Goal: Transaction & Acquisition: Purchase product/service

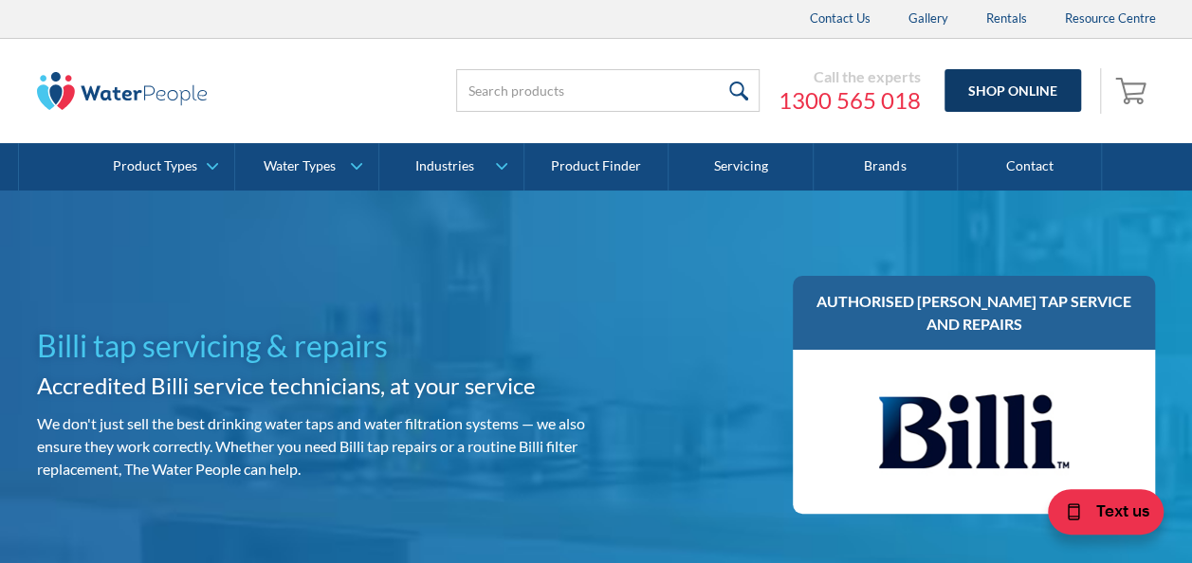
click at [973, 98] on link "Shop Online" at bounding box center [1012, 90] width 137 height 43
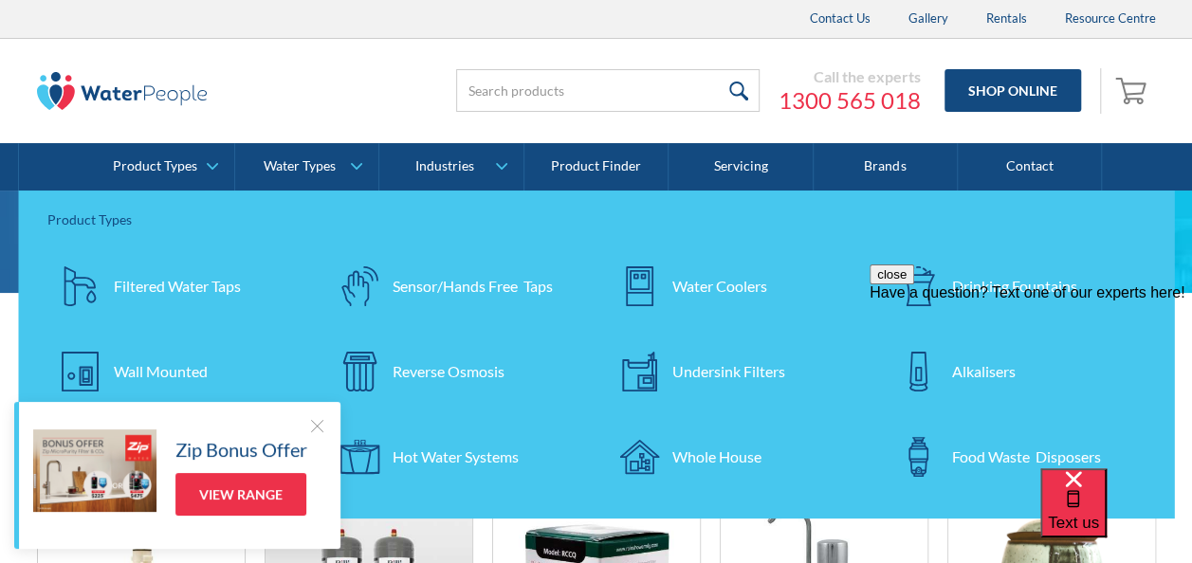
click at [321, 421] on div at bounding box center [316, 425] width 19 height 19
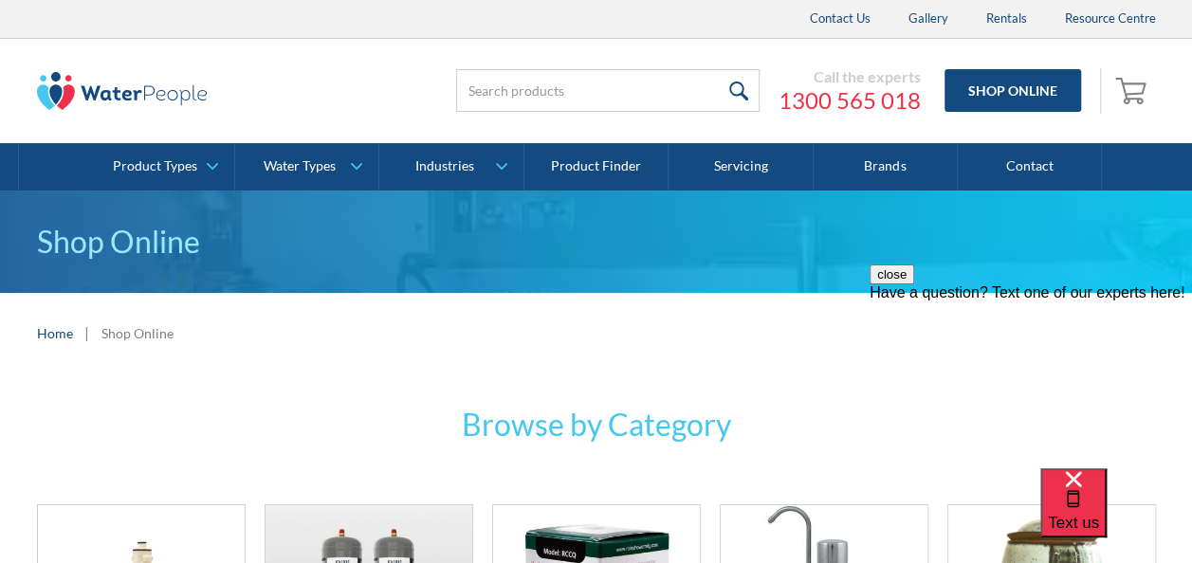
scroll to position [493, 0]
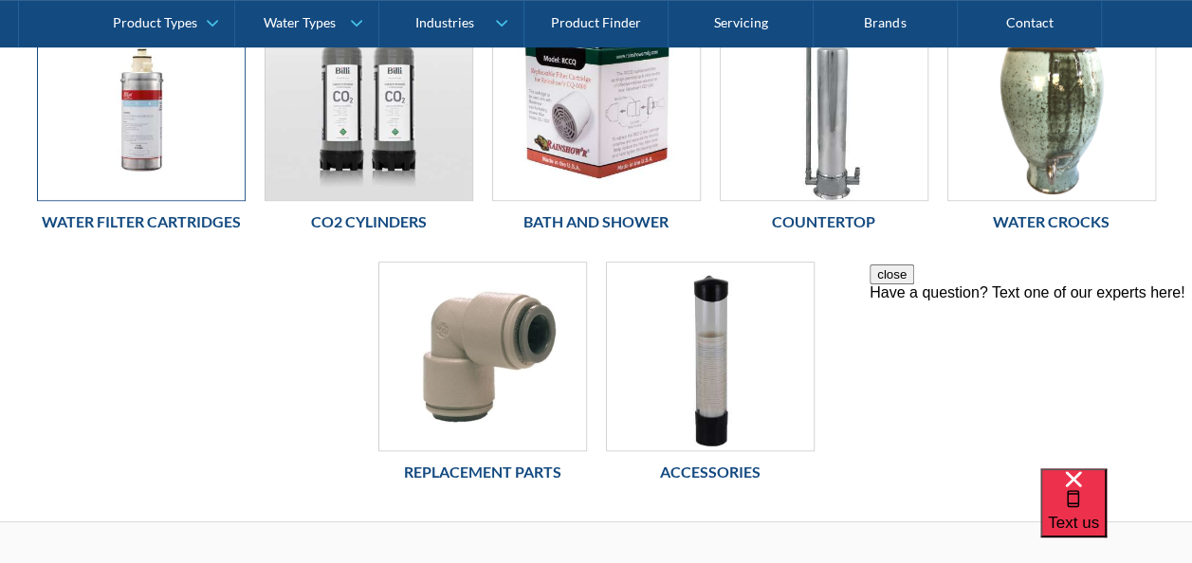
click at [129, 161] on img at bounding box center [141, 106] width 207 height 188
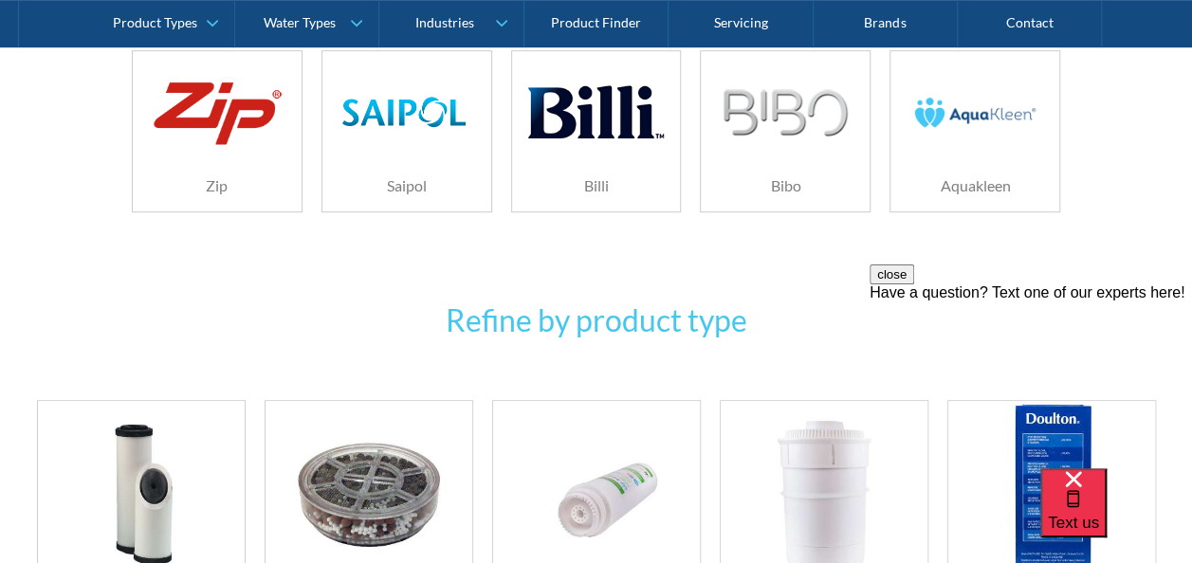
click at [608, 166] on div "Billi" at bounding box center [596, 185] width 169 height 51
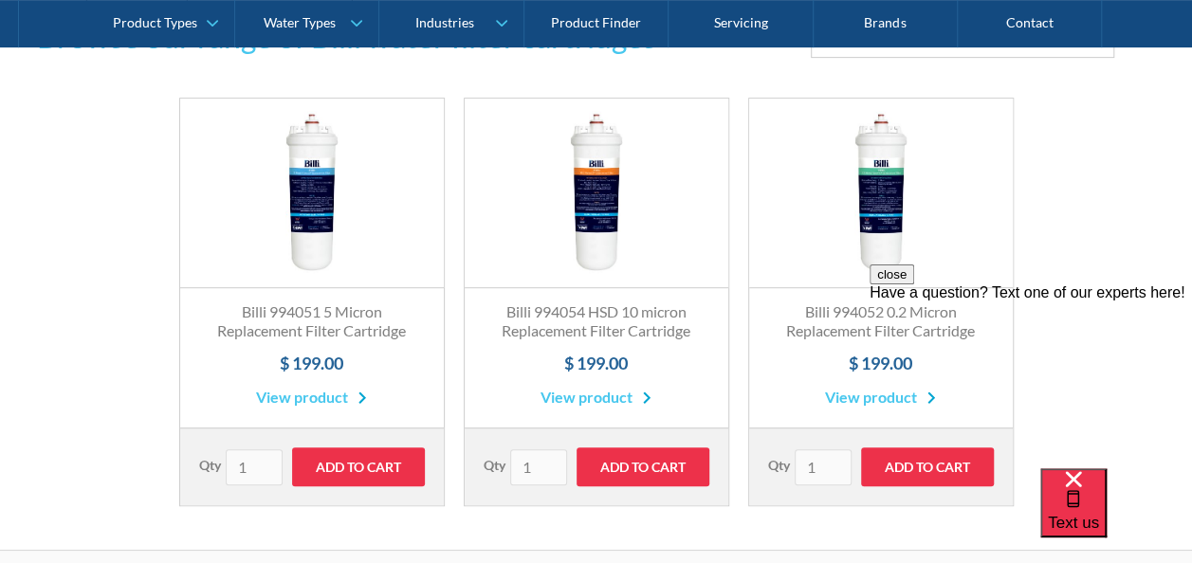
scroll to position [354, 0]
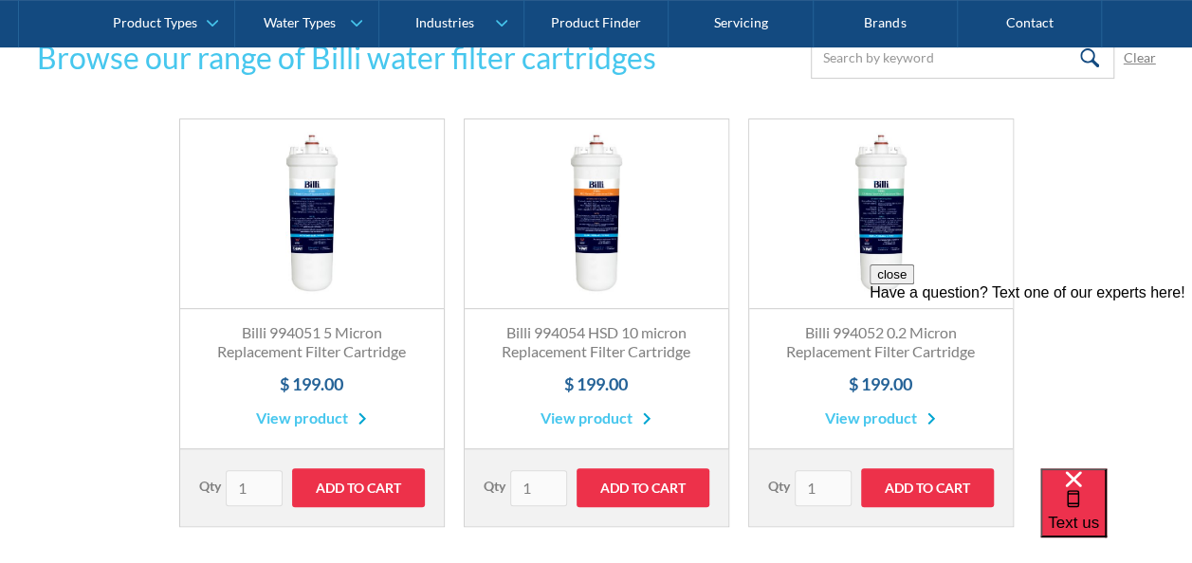
click at [855, 414] on link "View product" at bounding box center [880, 418] width 111 height 23
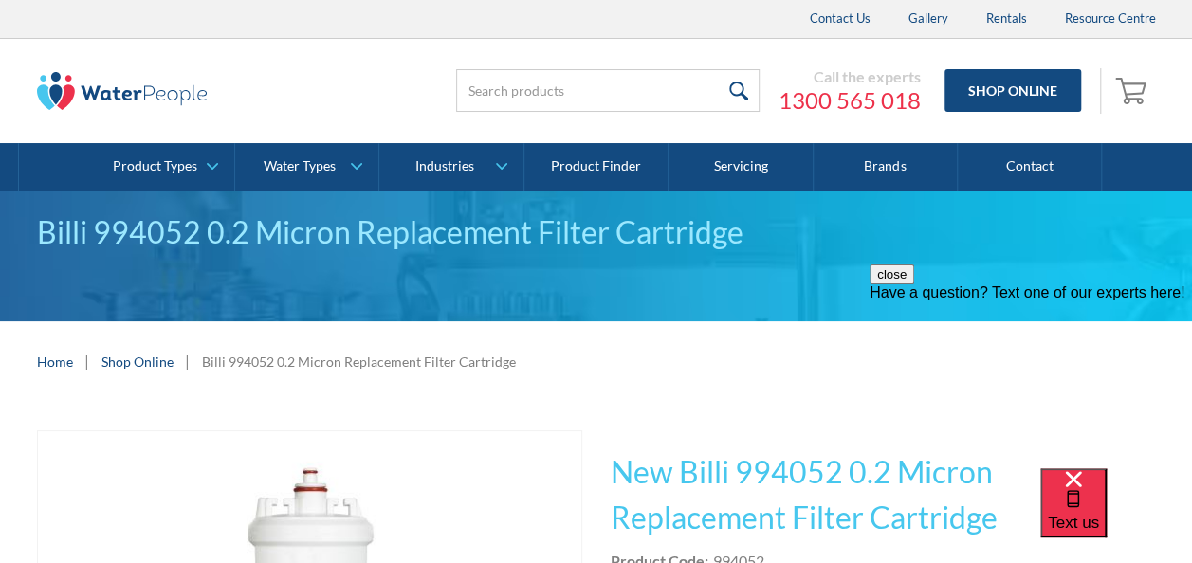
scroll to position [493, 0]
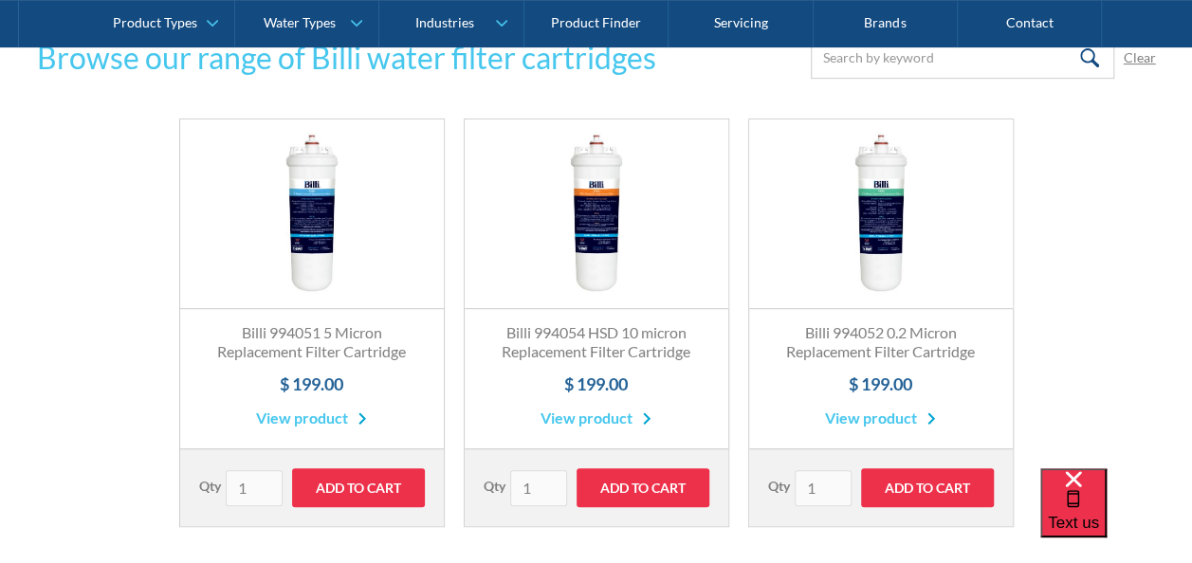
click at [609, 352] on h3 "Billi 994054 HSD 10 micron Replacement Filter Cartridge" at bounding box center [597, 343] width 226 height 40
drag, startPoint x: 610, startPoint y: 351, endPoint x: 604, endPoint y: 413, distance: 62.8
click at [604, 413] on link "View product" at bounding box center [595, 418] width 111 height 23
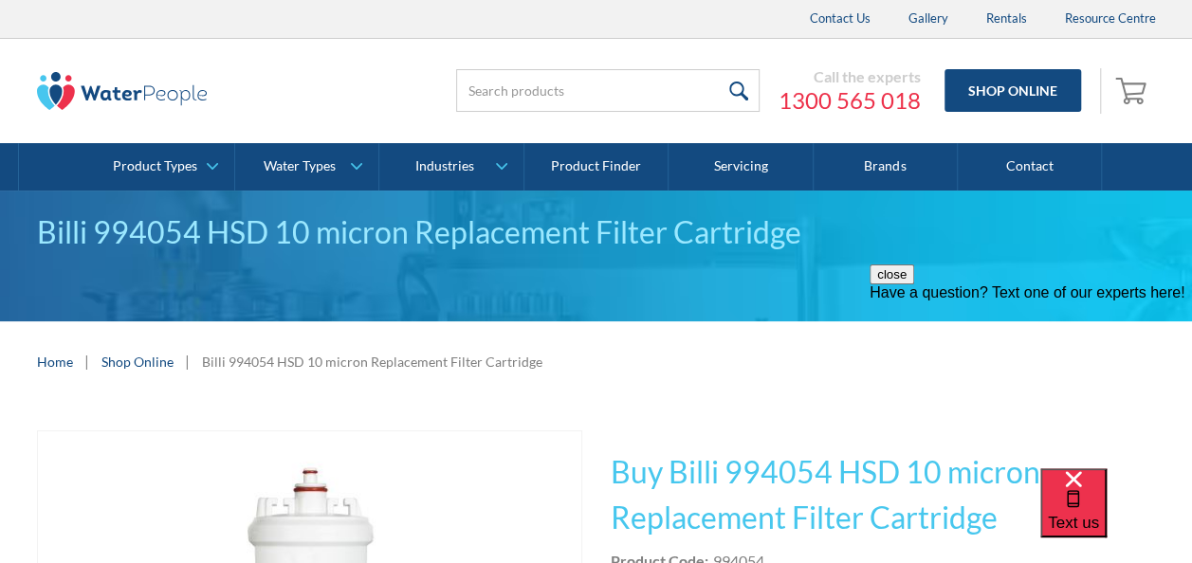
scroll to position [493, 0]
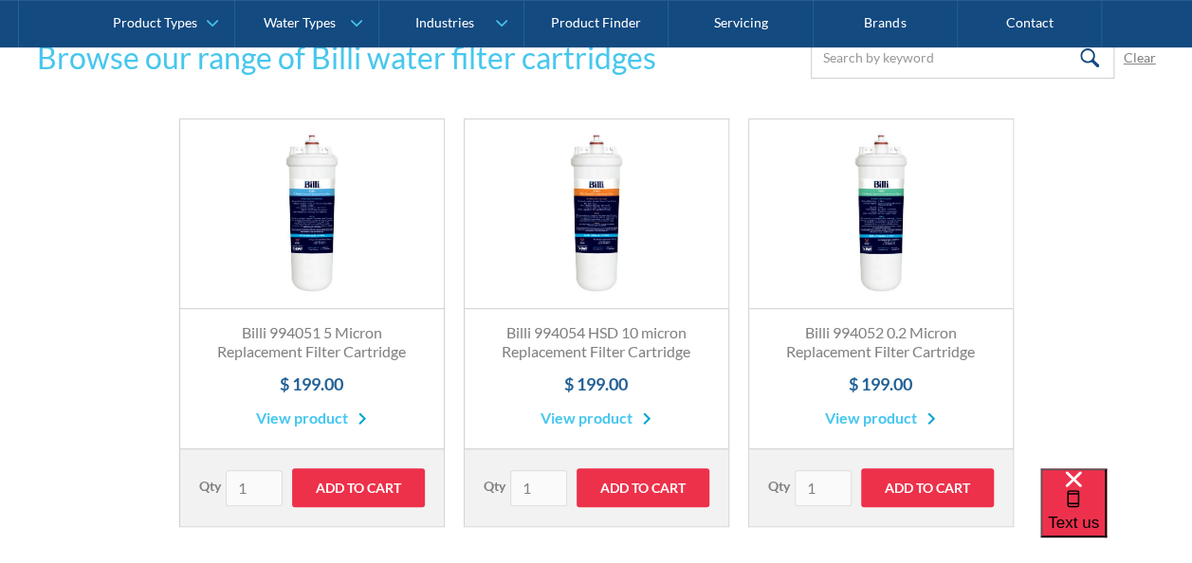
click at [895, 244] on link "Fits All Brands Best Seller" at bounding box center [881, 214] width 264 height 190
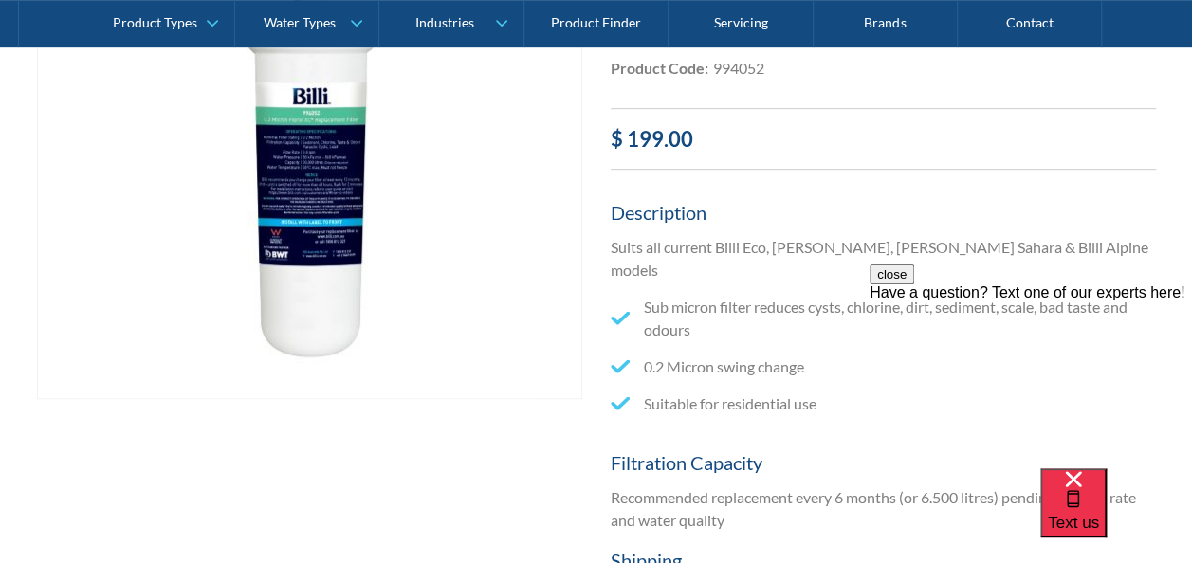
scroll to position [985, 0]
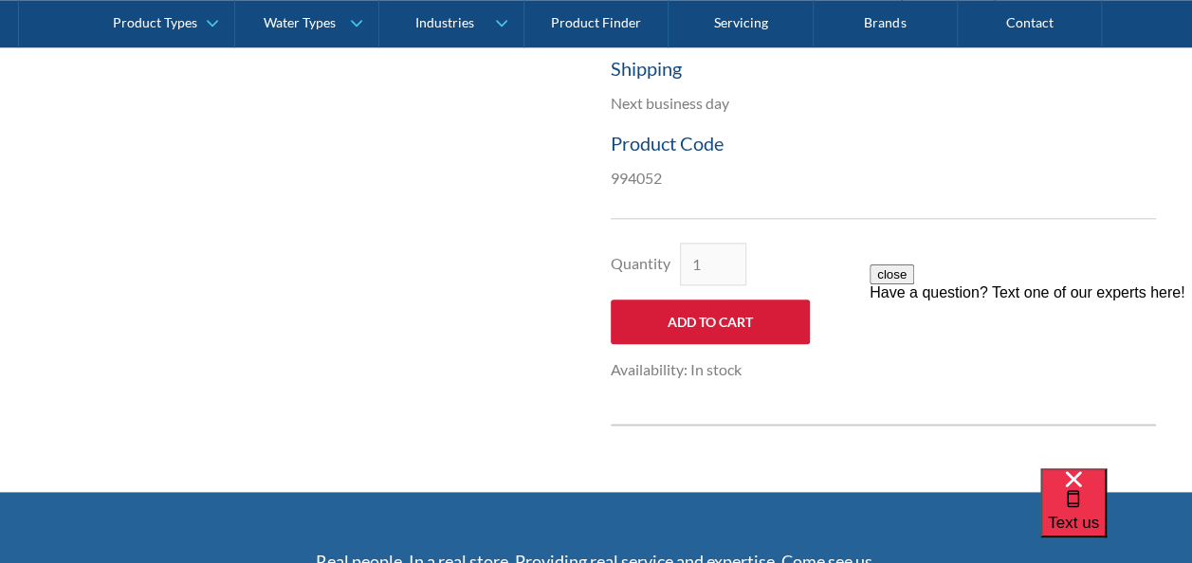
click at [721, 320] on form "Quantity 1 Add to Cart Availability: In stock" at bounding box center [710, 312] width 199 height 138
click at [721, 302] on input "Add to Cart" at bounding box center [710, 322] width 199 height 45
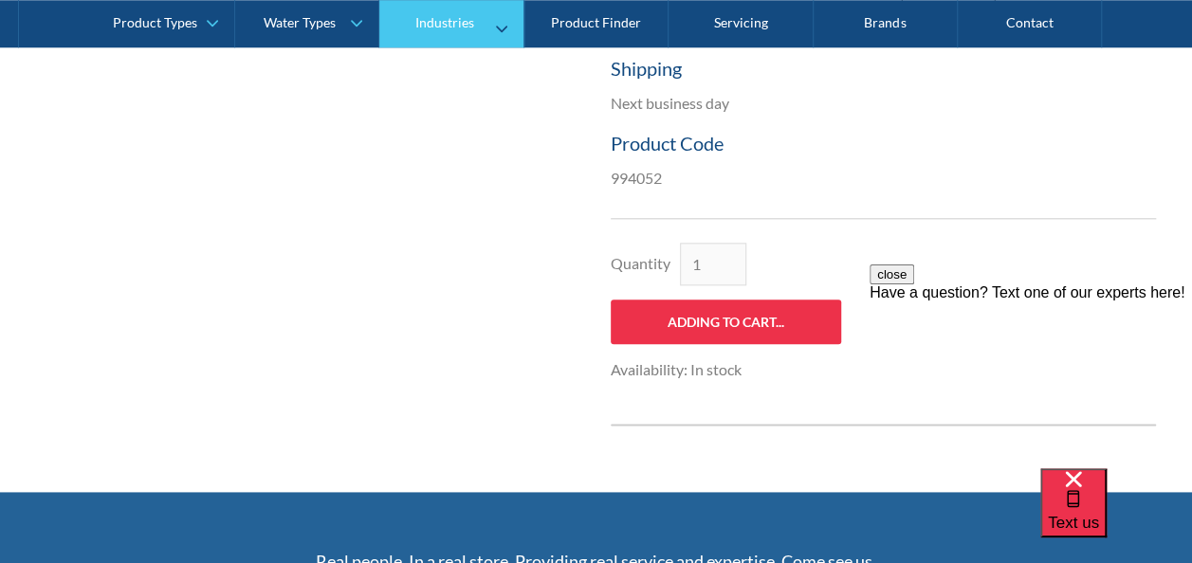
type input "Add to Cart"
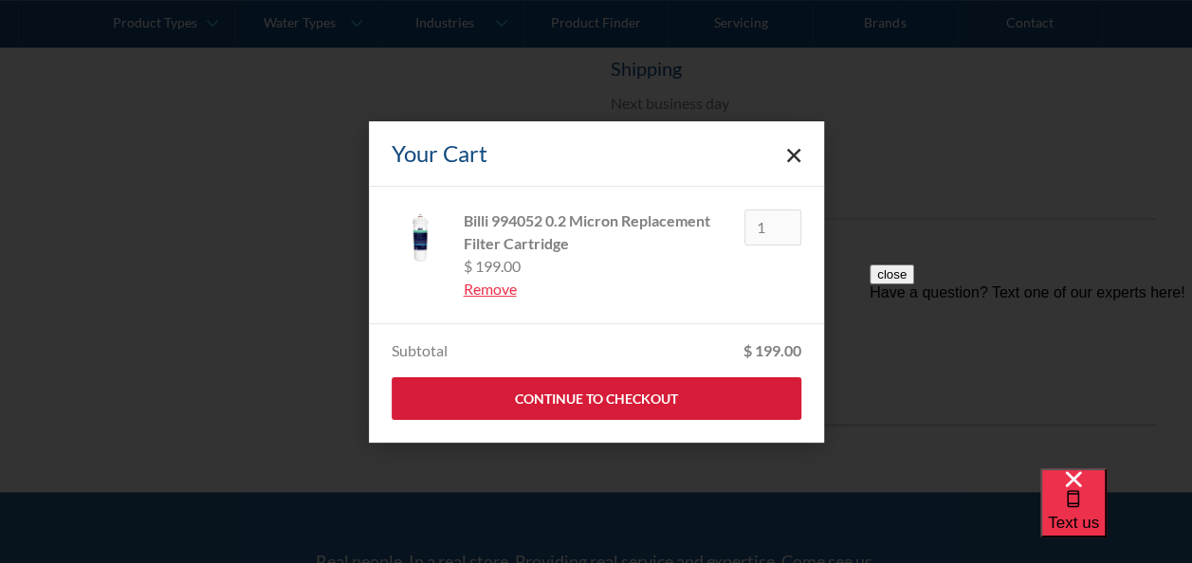
click at [633, 391] on link "Continue to Checkout" at bounding box center [597, 398] width 410 height 43
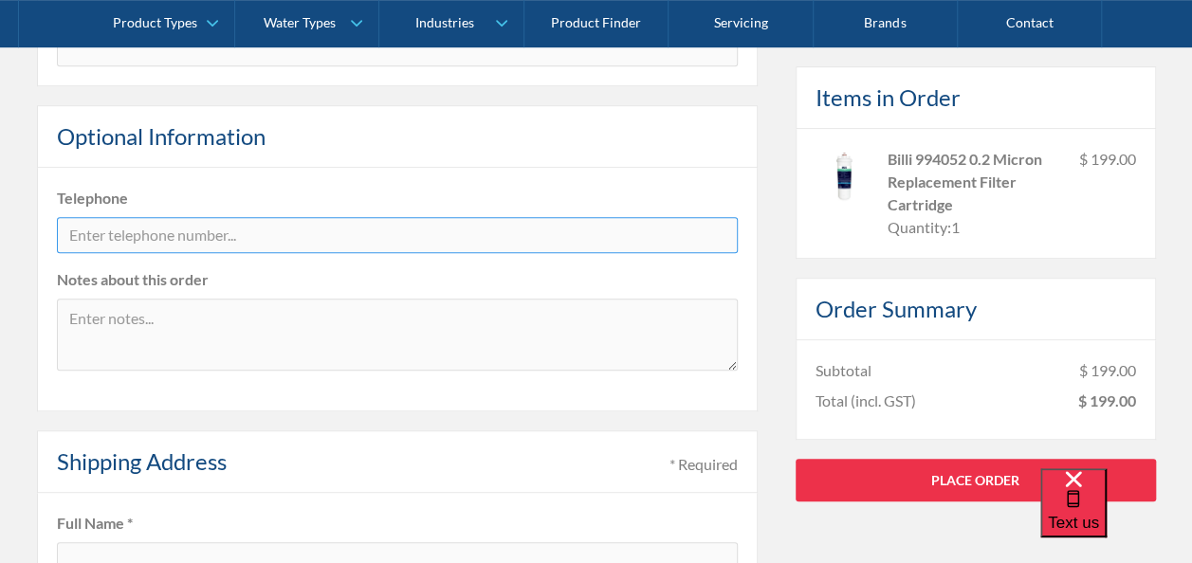
click at [130, 231] on input "tel" at bounding box center [397, 235] width 681 height 36
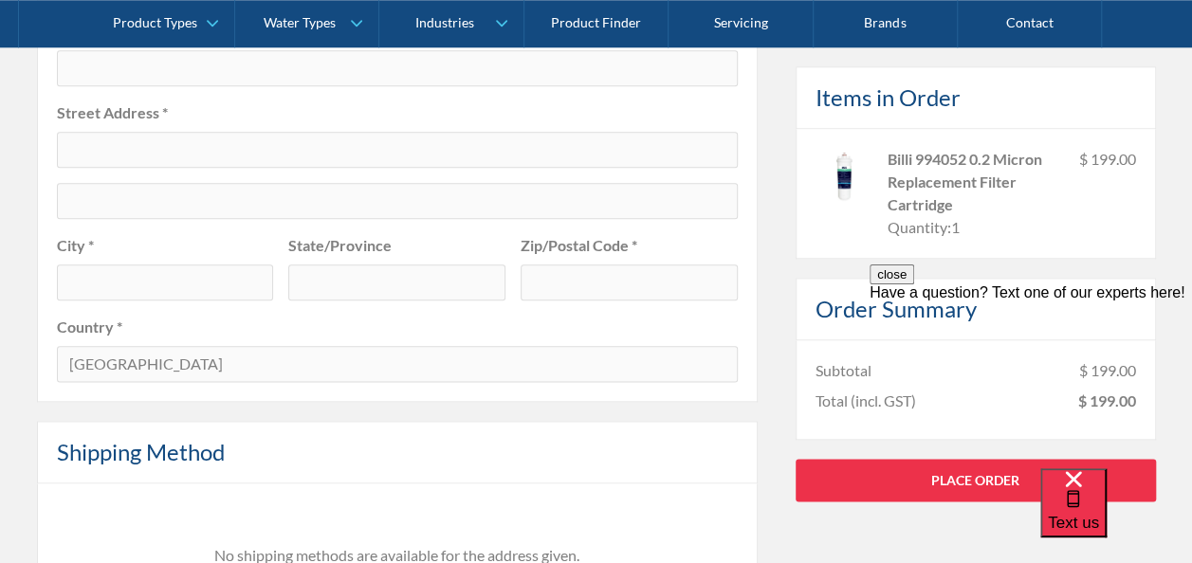
type input "0411596180"
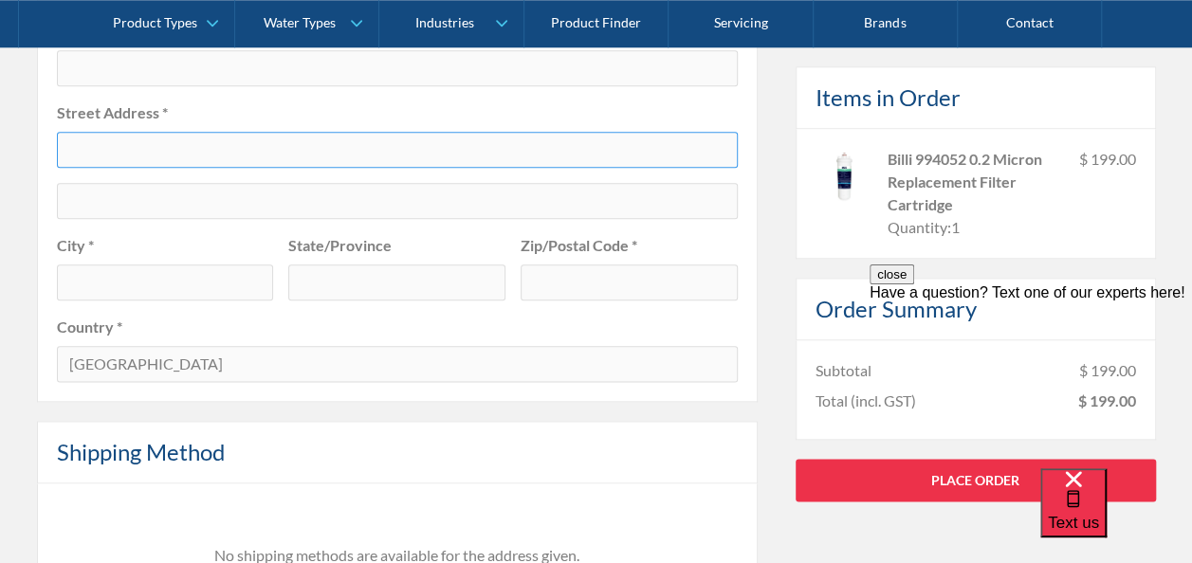
click at [135, 146] on input "text" at bounding box center [397, 150] width 681 height 36
type input "90-92 Poath Rd"
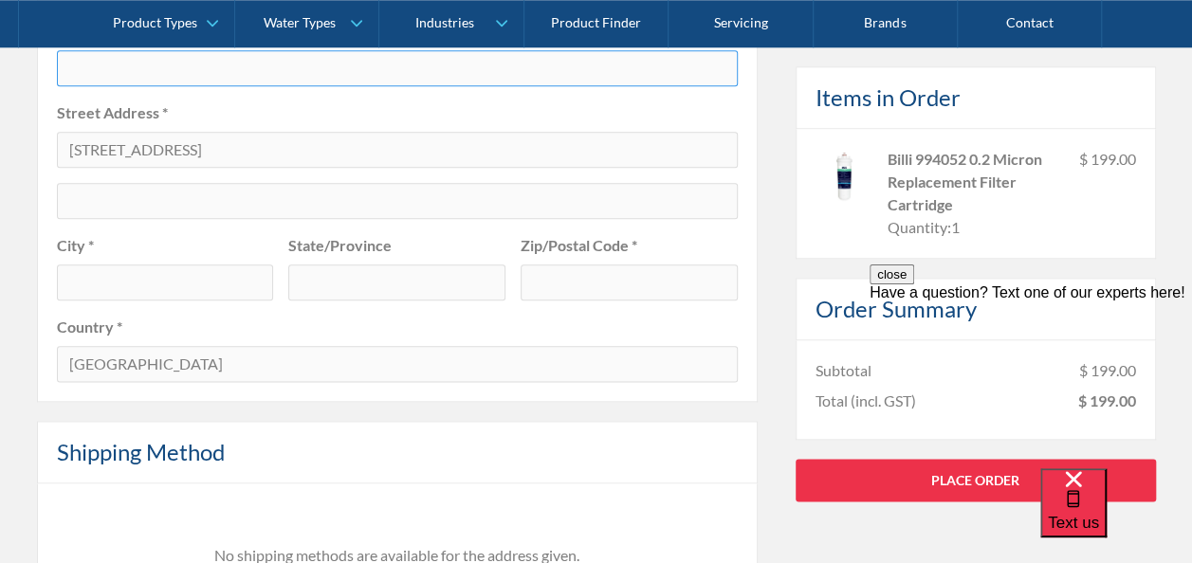
type input "George Babatsias"
type input "HUGHESDALE"
type input "VIC"
type input "3166"
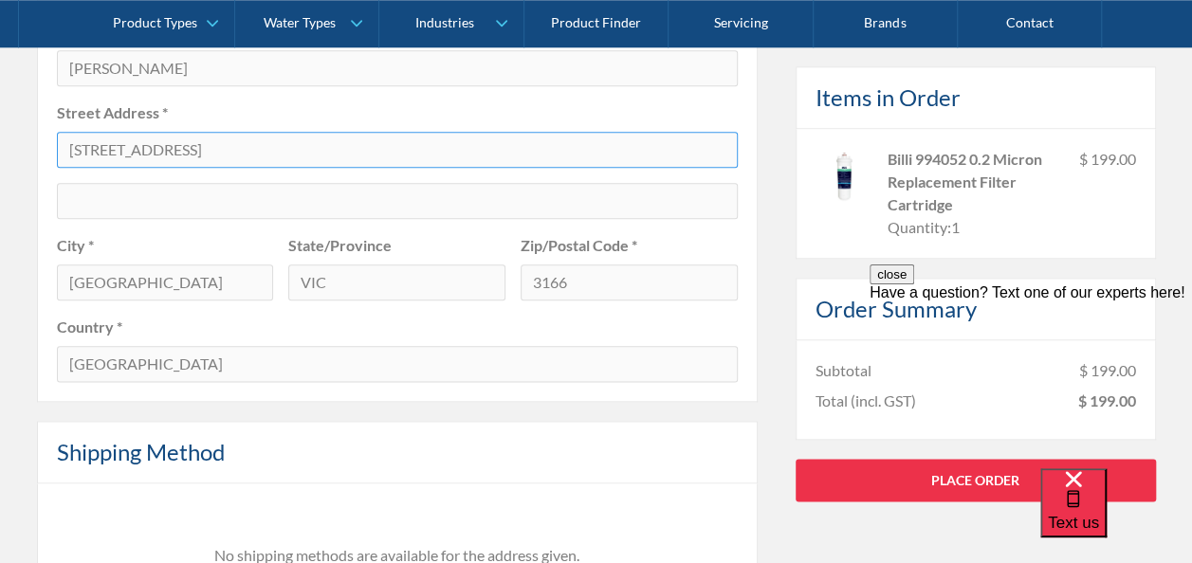
click at [71, 148] on input "90-92 Poath Rd" at bounding box center [397, 150] width 681 height 36
type input "Level 1, 90-92 Poath Rd"
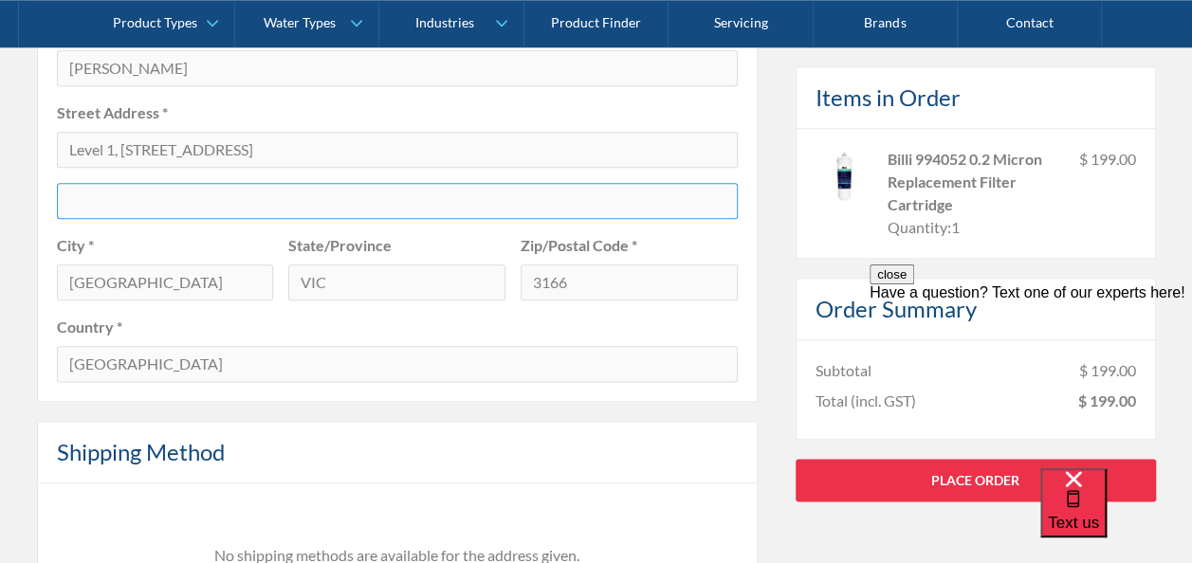
click at [205, 195] on input "text" at bounding box center [397, 201] width 681 height 36
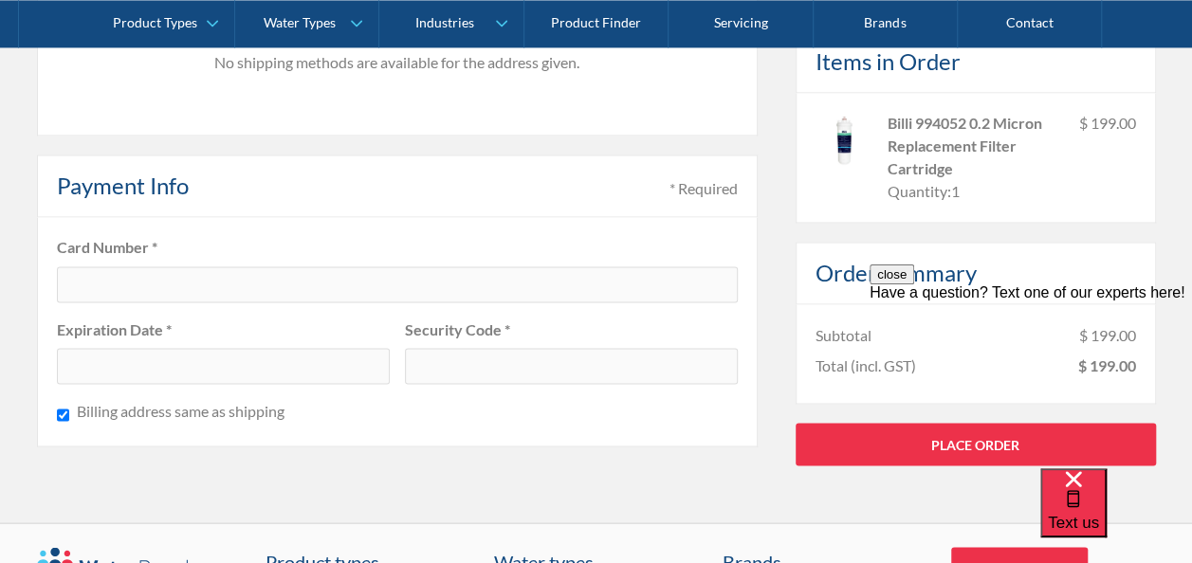
click at [235, 285] on div at bounding box center [397, 284] width 681 height 36
click at [155, 99] on div "No shipping methods are available for the address given." at bounding box center [397, 63] width 721 height 145
click at [92, 290] on div at bounding box center [397, 284] width 681 height 36
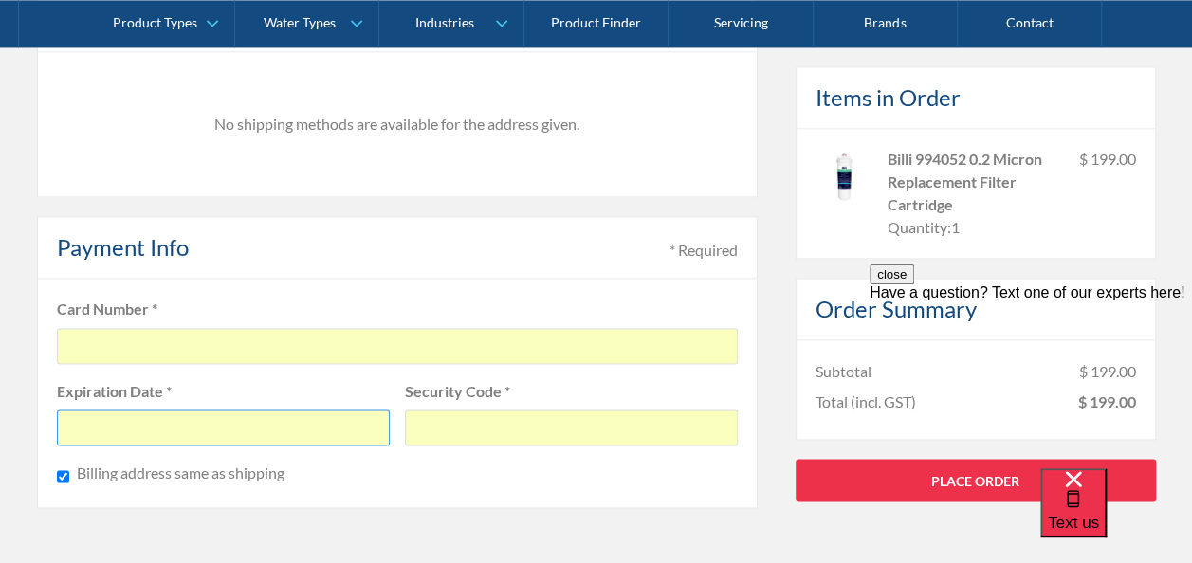
scroll to position [1421, 0]
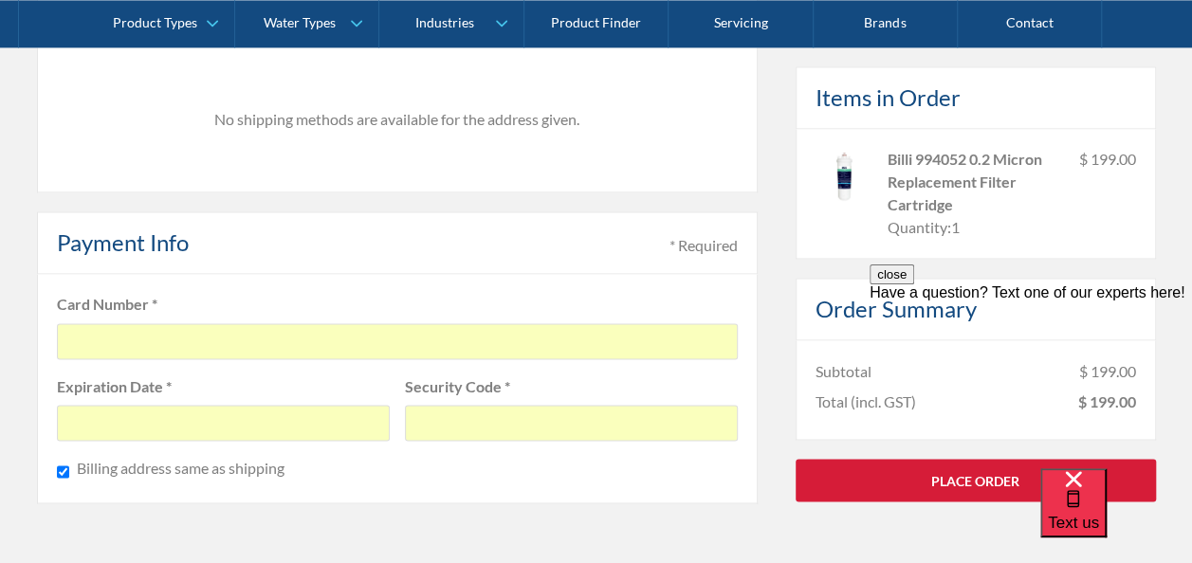
click at [978, 499] on link "Place Order" at bounding box center [975, 480] width 360 height 43
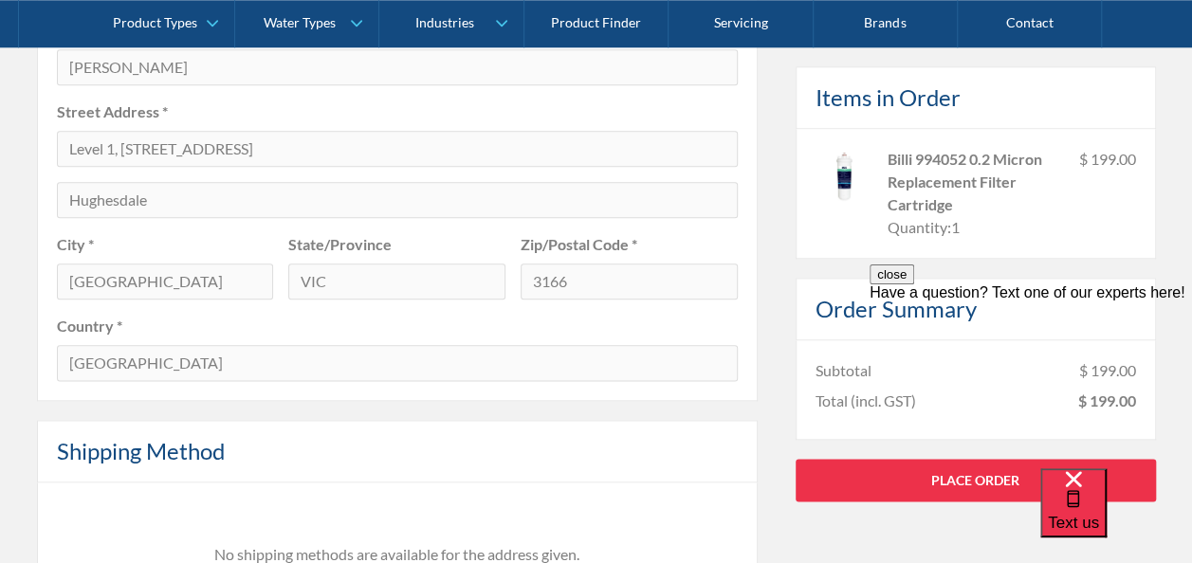
scroll to position [980, 0]
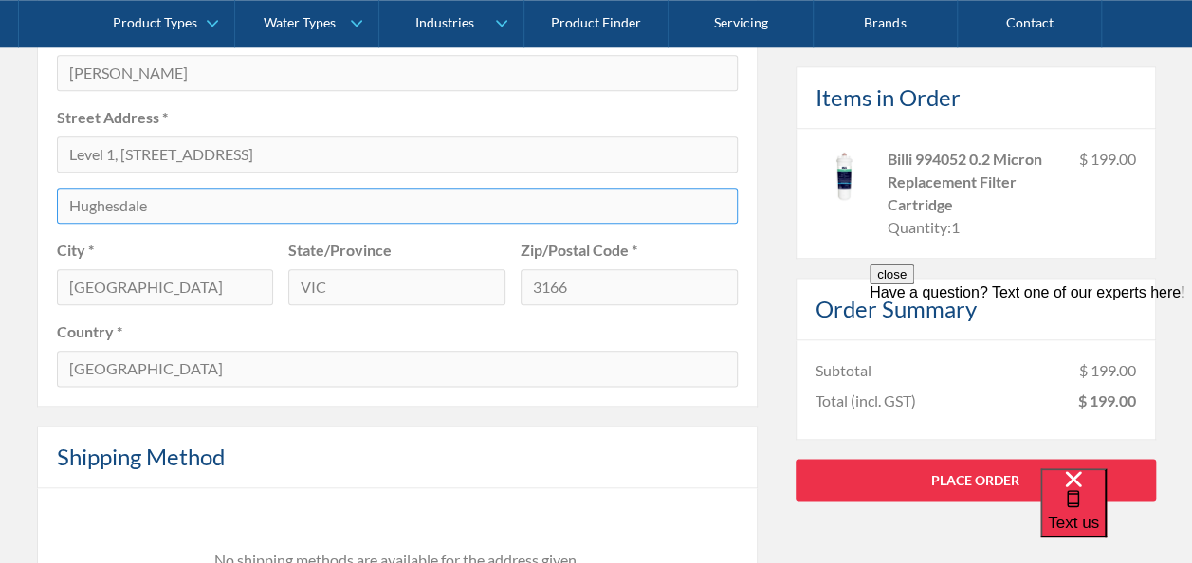
click at [194, 212] on input "Hughesdale" at bounding box center [397, 206] width 681 height 36
type input "H"
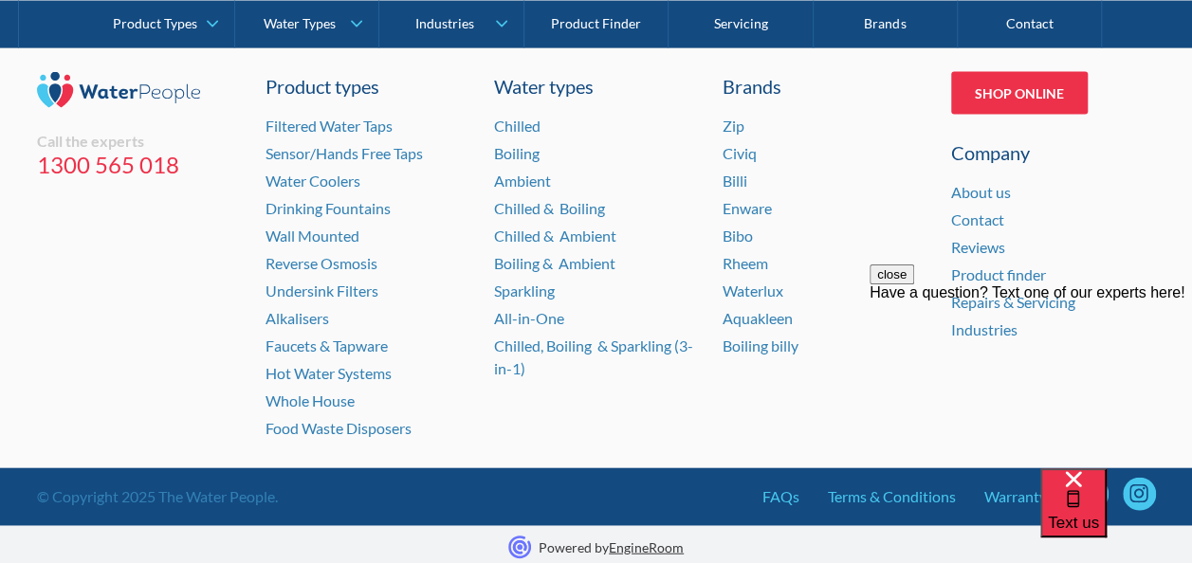
scroll to position [1460, 0]
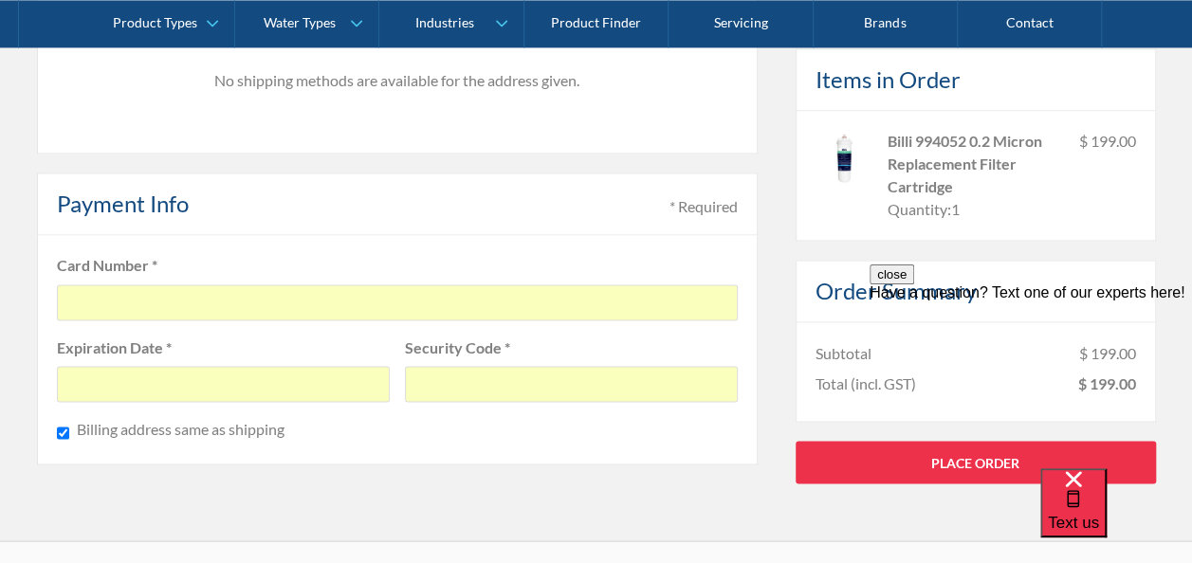
click at [279, 309] on div at bounding box center [397, 302] width 681 height 36
click at [258, 393] on div at bounding box center [223, 384] width 333 height 36
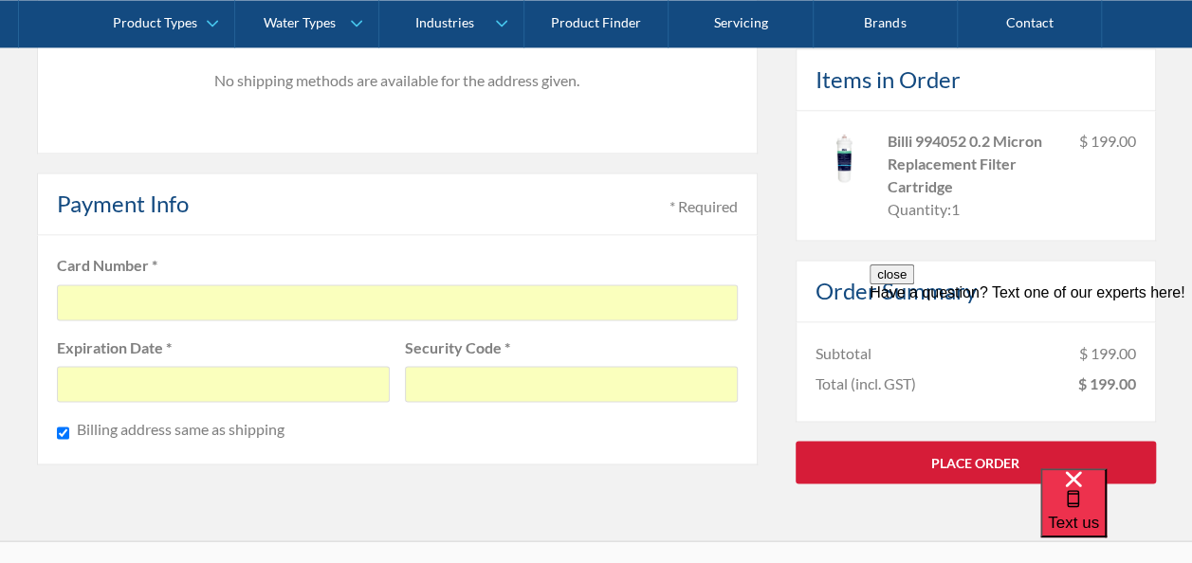
click at [864, 461] on link "Place Order" at bounding box center [975, 462] width 360 height 43
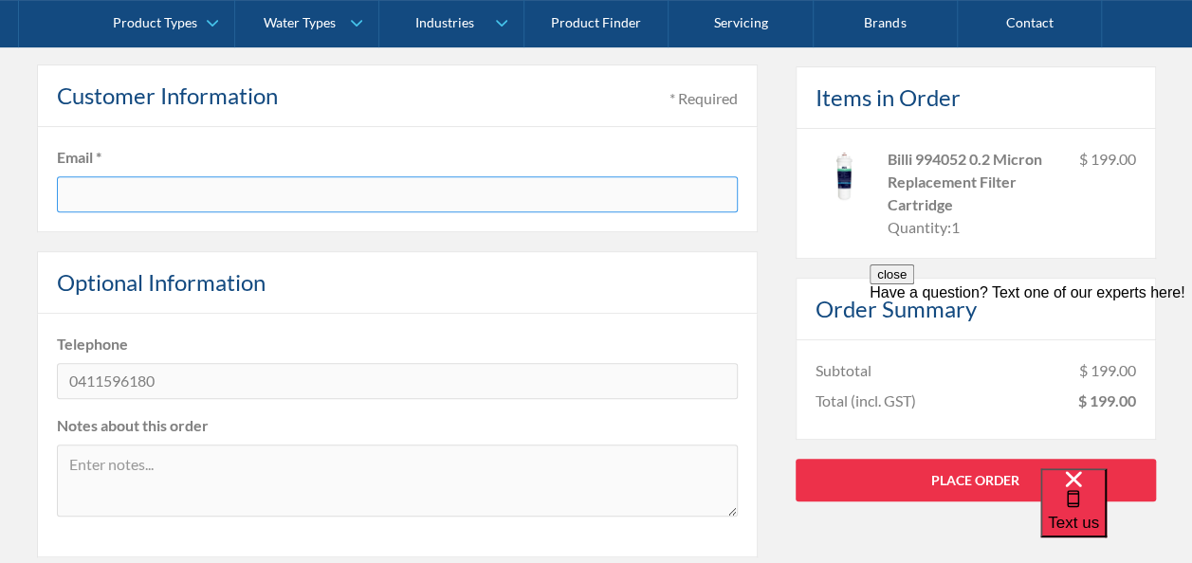
scroll to position [339, 0]
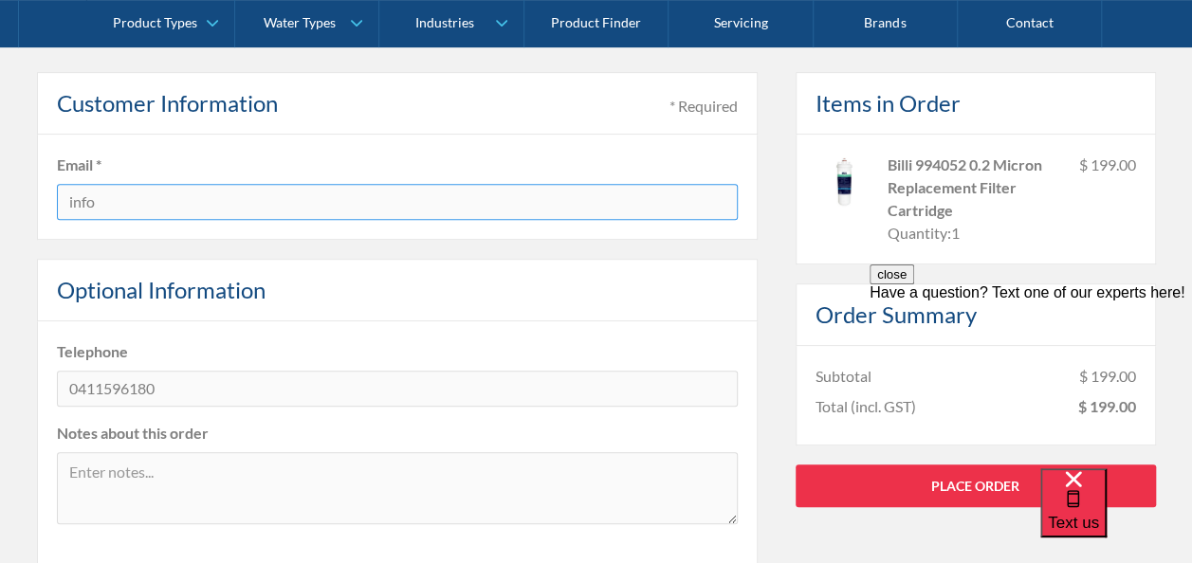
type input "info@jetoil.com.au"
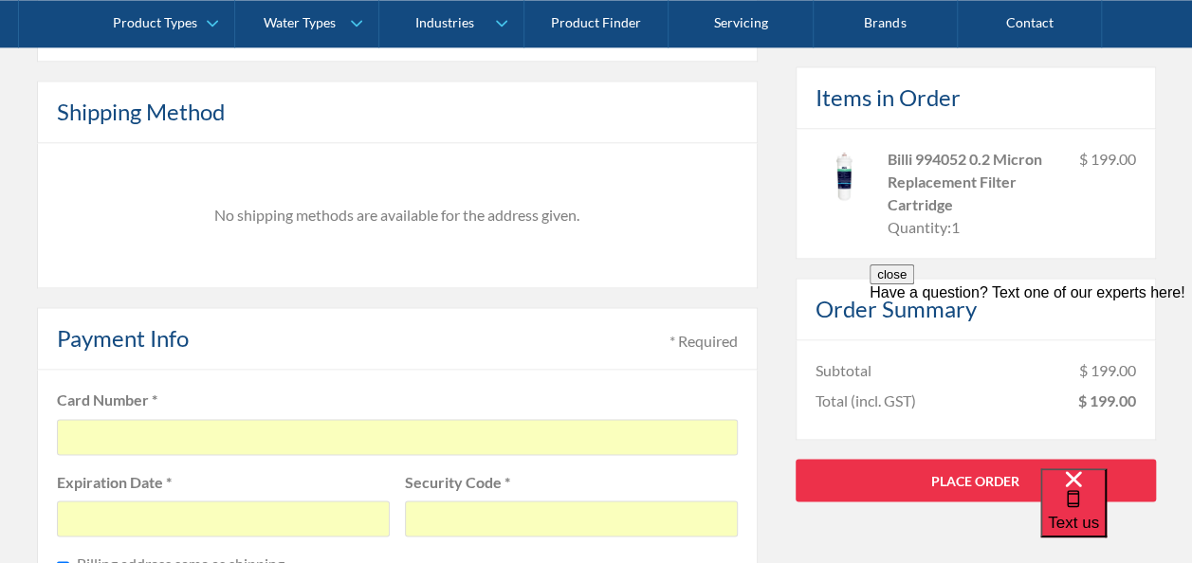
click at [886, 302] on div "close Have a question? Text one of our experts here!" at bounding box center [1030, 283] width 322 height 37
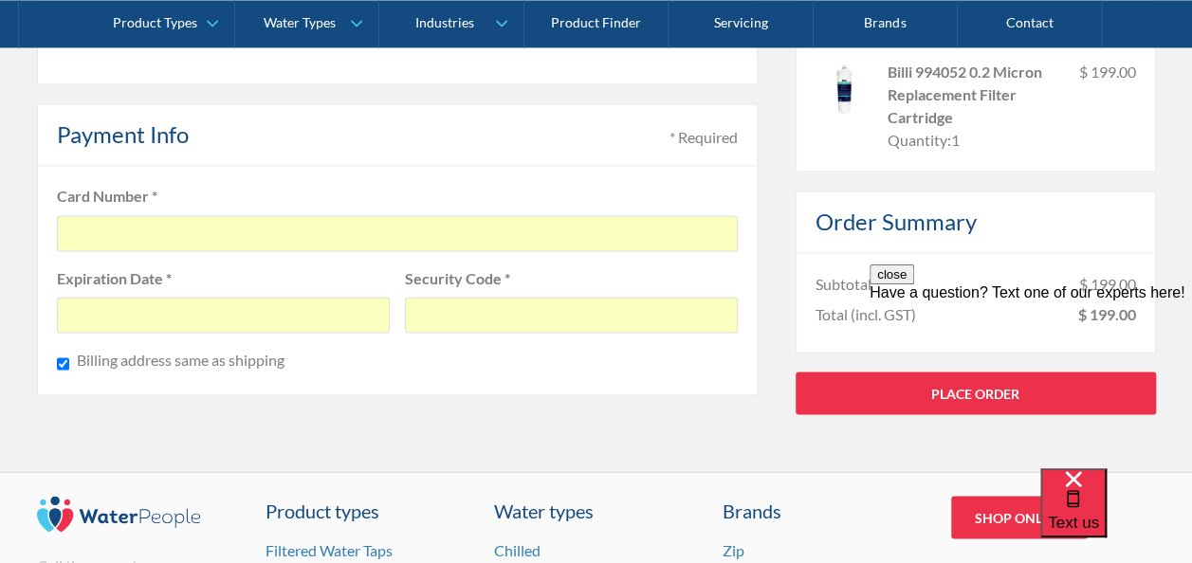
scroll to position [1532, 0]
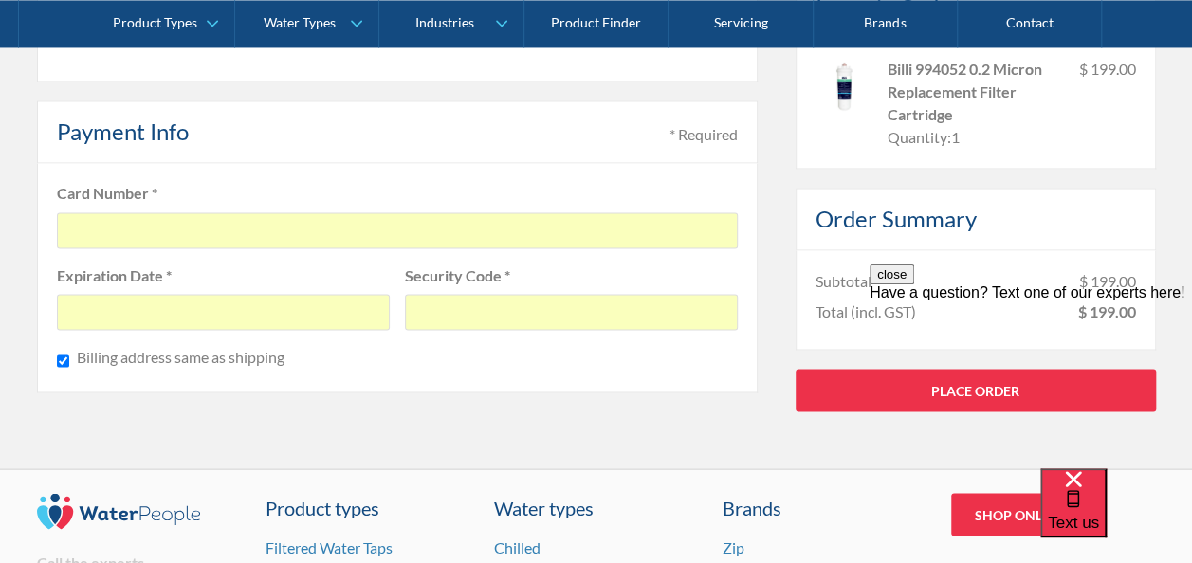
click at [59, 357] on input "Billing address same as shipping" at bounding box center [63, 361] width 12 height 24
checkbox input "false"
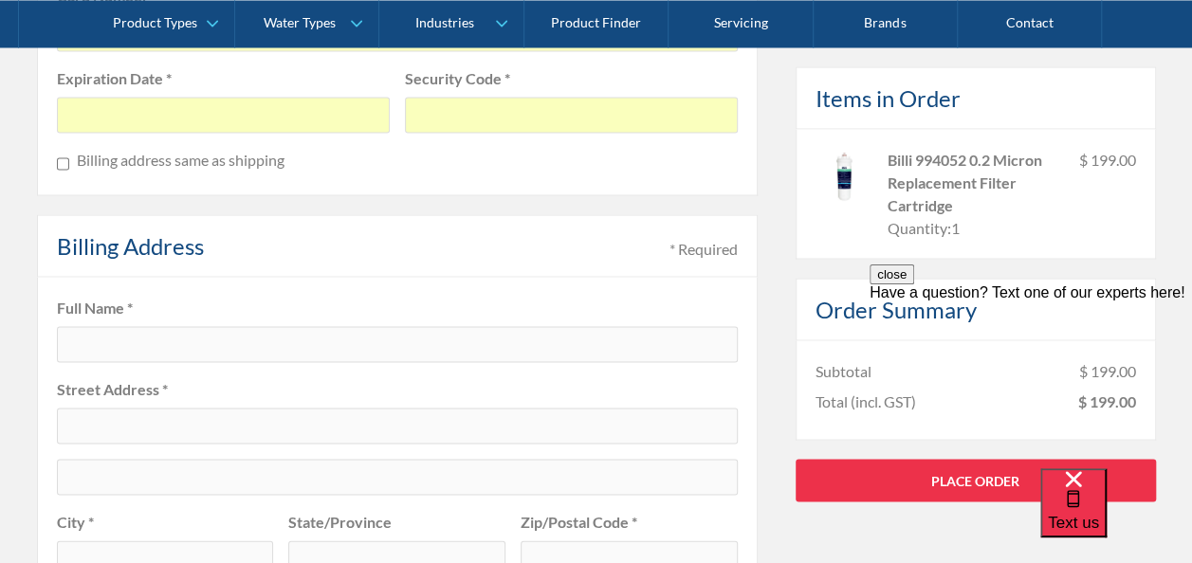
scroll to position [1739, 0]
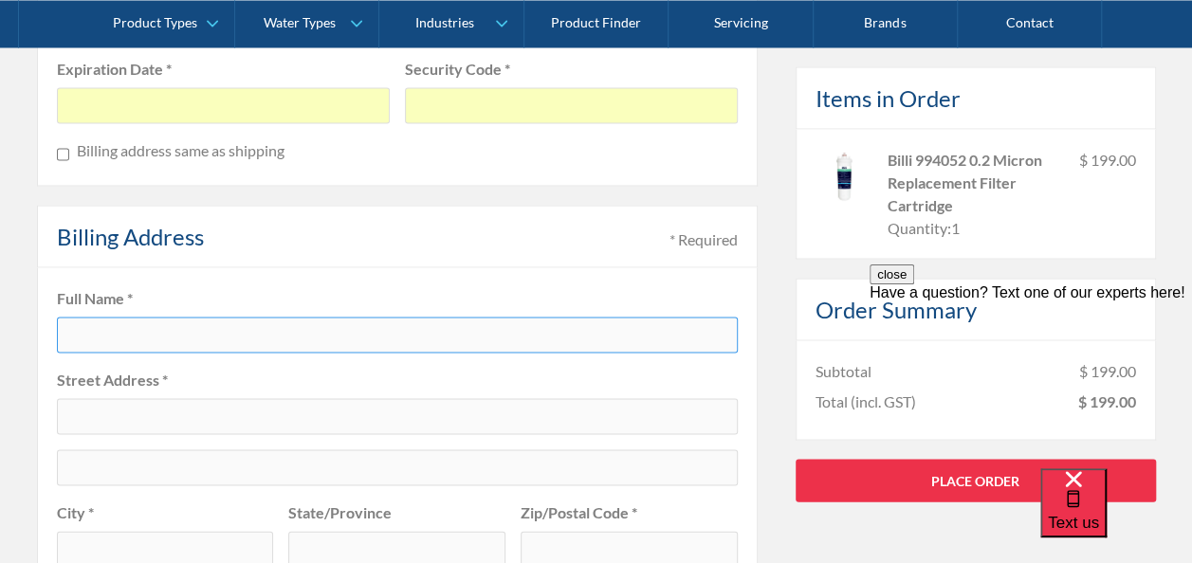
click at [119, 330] on input "text" at bounding box center [397, 335] width 681 height 36
type input "George Babatsias"
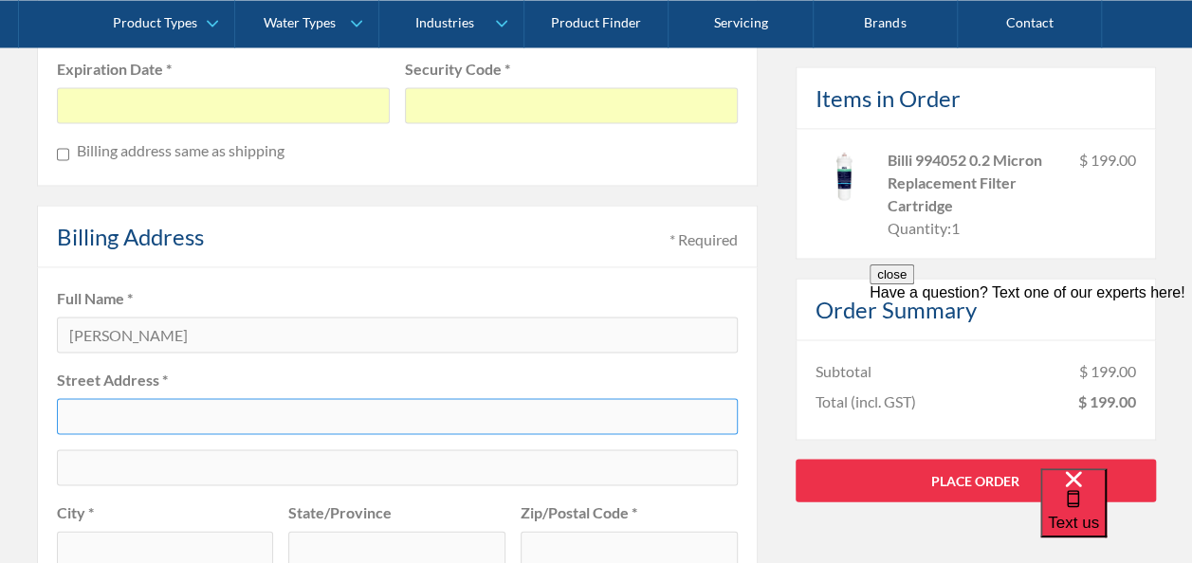
type input "90-92 Poath Rd"
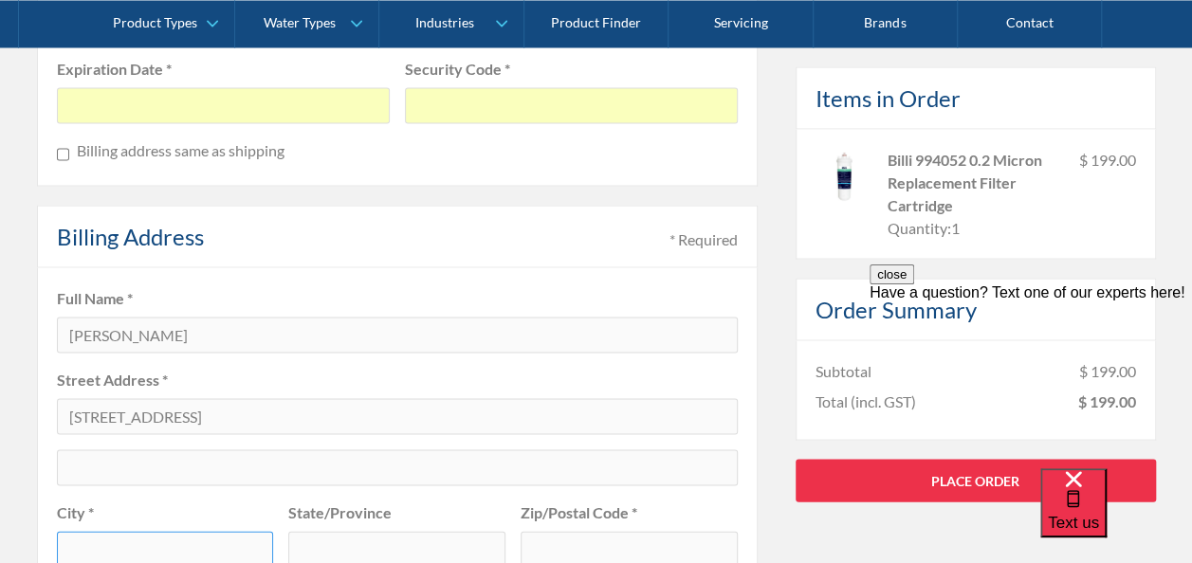
type input "HUGHESDALE"
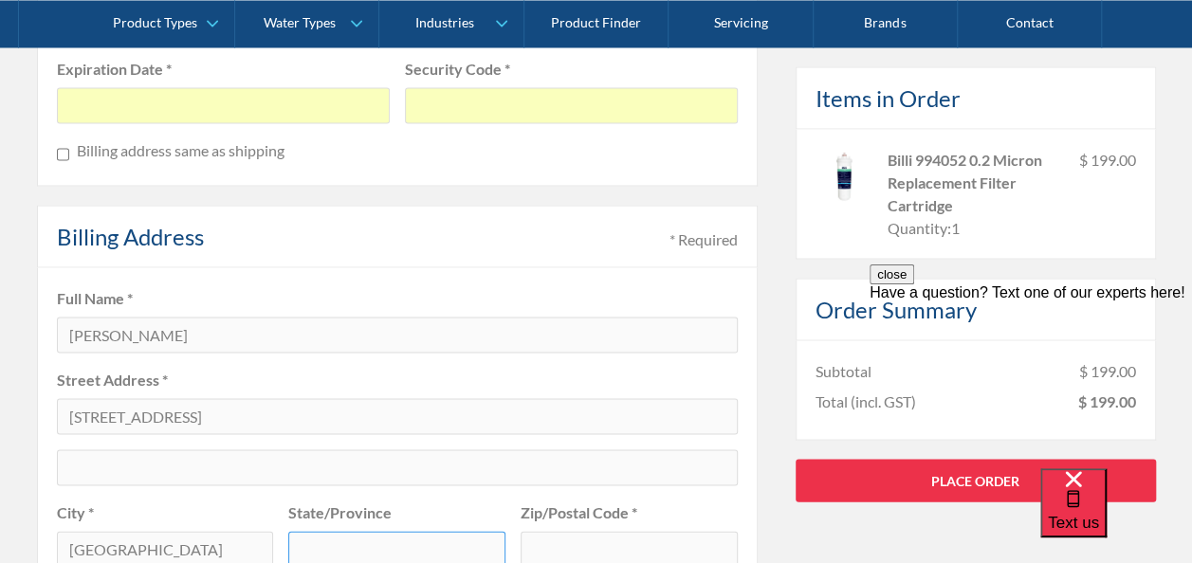
type input "VIC"
type input "3166"
select select "AU"
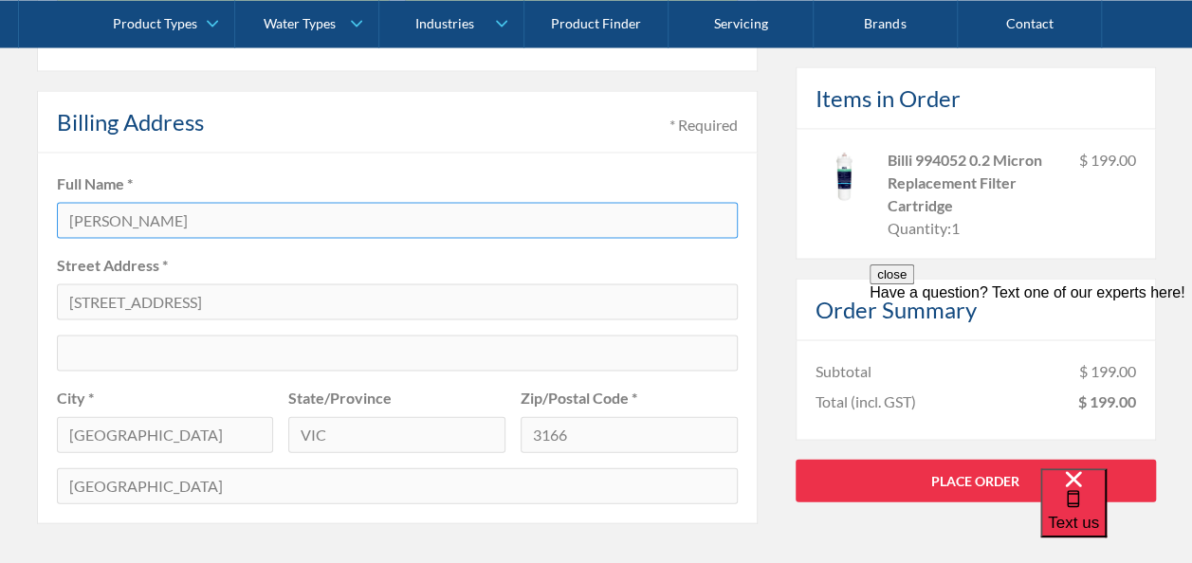
scroll to position [1858, 0]
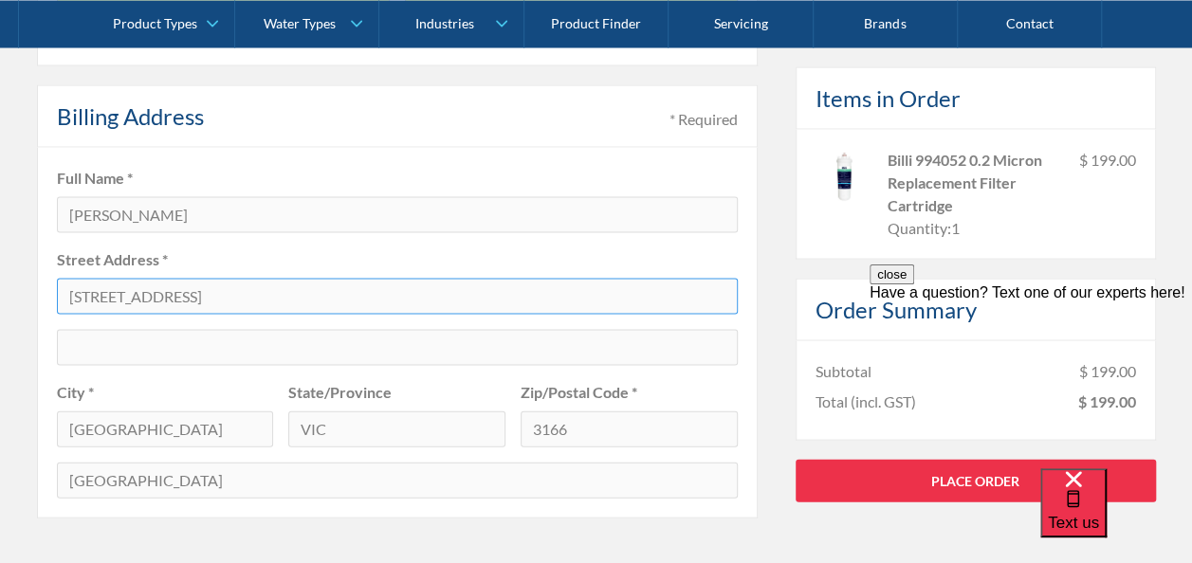
click at [68, 293] on input "90-92 Poath Rd" at bounding box center [397, 297] width 681 height 36
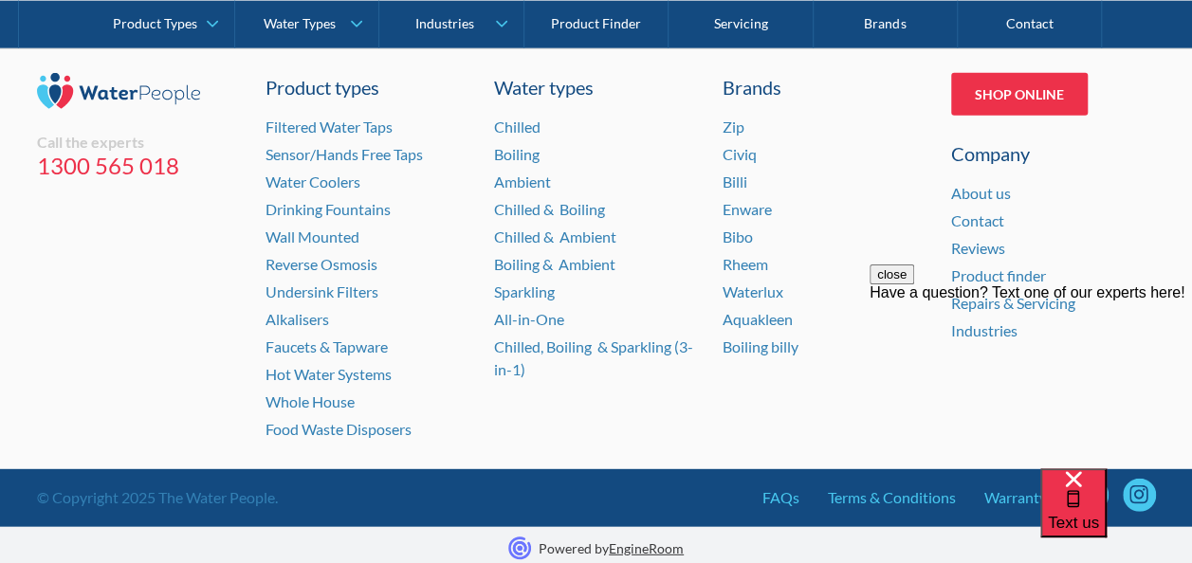
scroll to position [1911, 0]
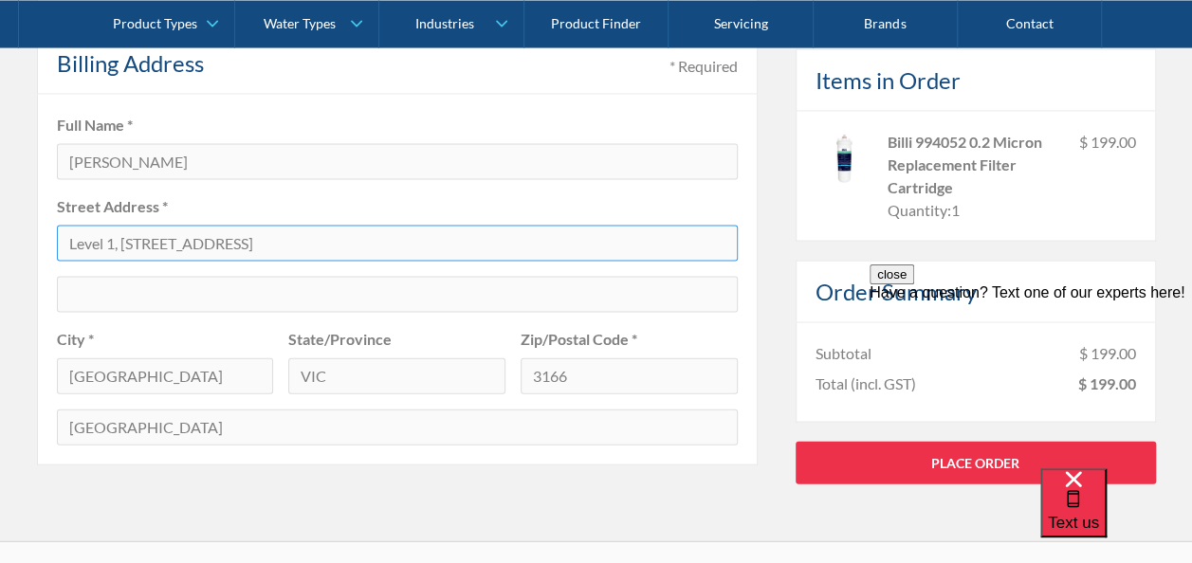
type input "Level 1, 90-92 Poath Rd"
click at [888, 302] on div "close Have a question? Text one of our experts here!" at bounding box center [1030, 283] width 322 height 37
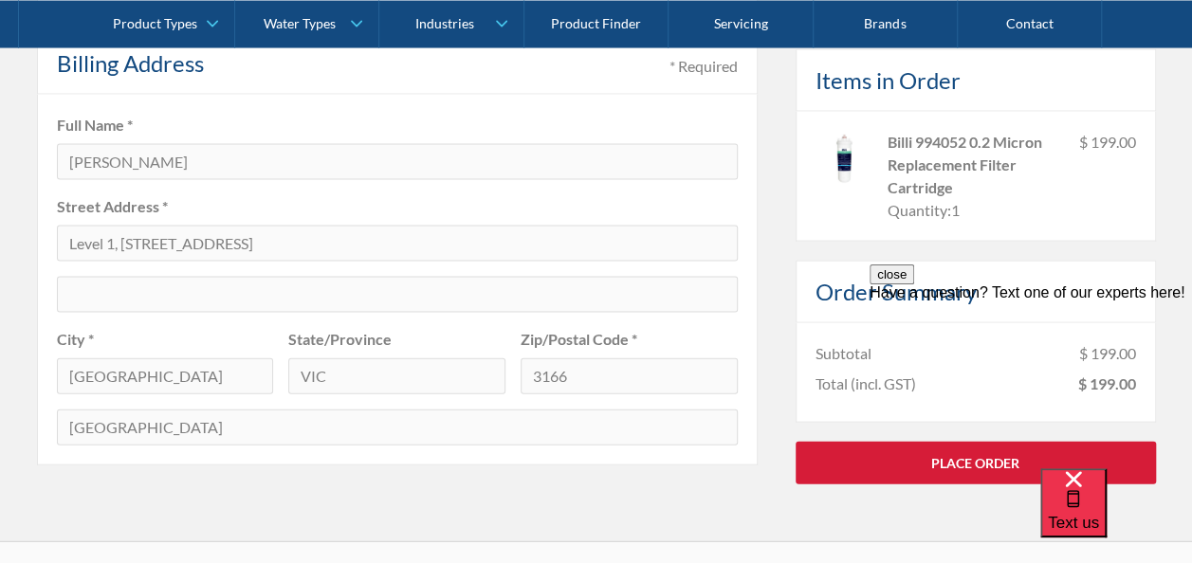
click at [836, 446] on link "Place Order" at bounding box center [975, 463] width 360 height 43
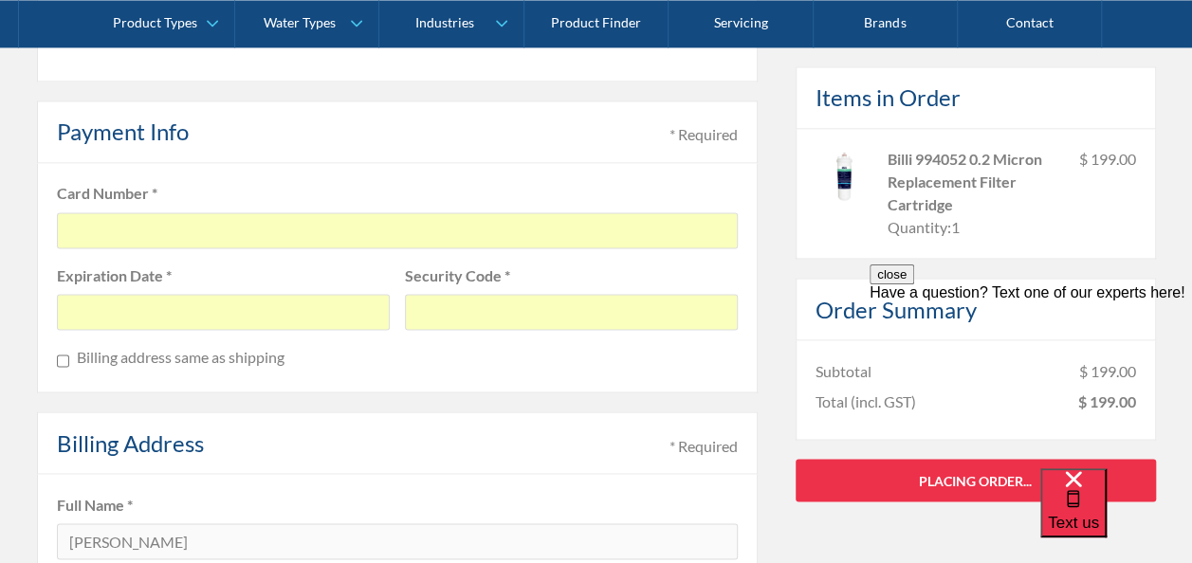
scroll to position [1524, 0]
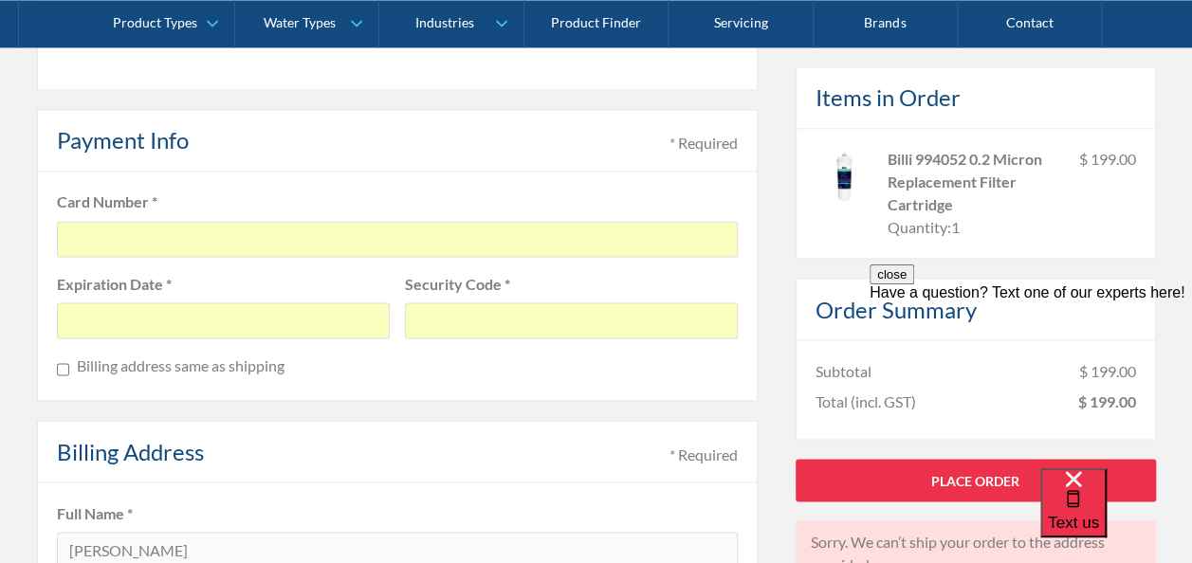
click at [72, 365] on div "Billing address same as shipping" at bounding box center [397, 367] width 681 height 27
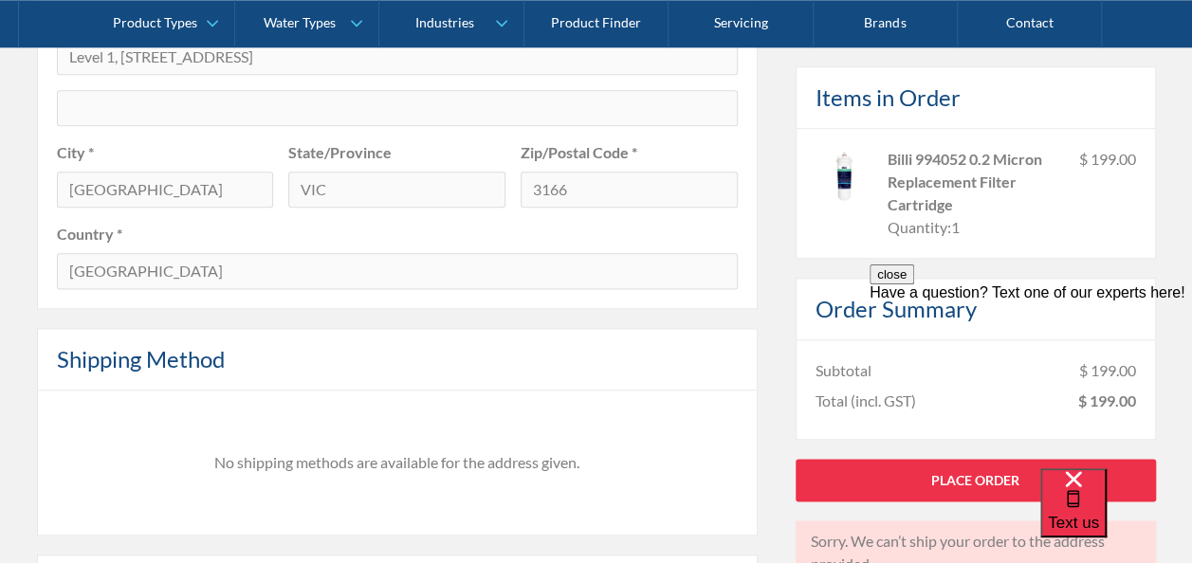
scroll to position [1081, 0]
click at [466, 424] on div "No shipping methods are available for the address given." at bounding box center [397, 460] width 721 height 145
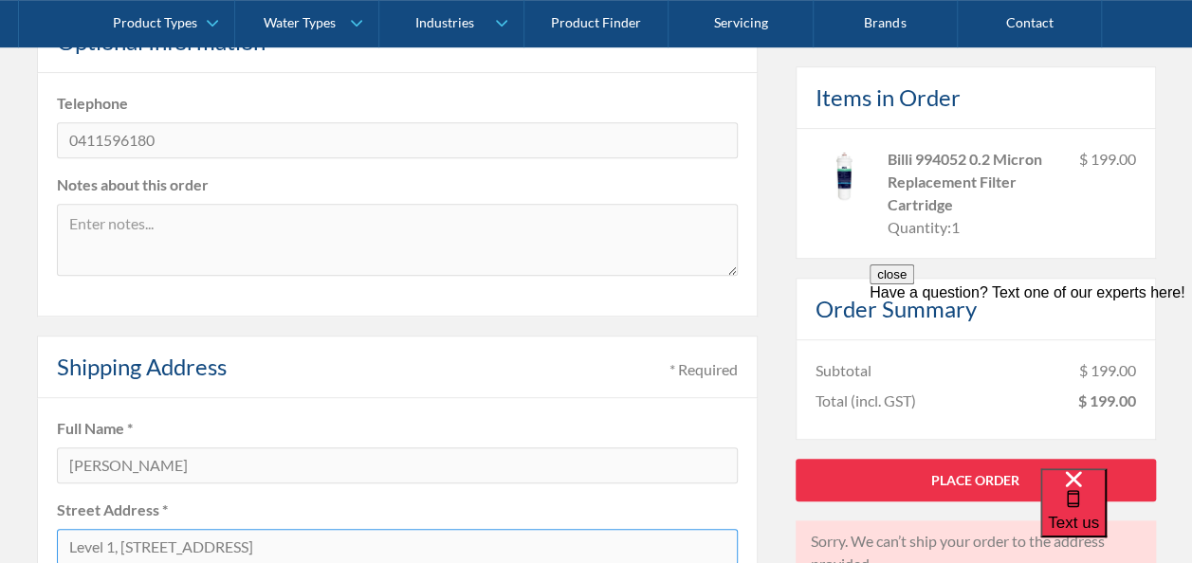
click at [132, 544] on input "Level 1, 90-92 Poath Rd" at bounding box center [397, 547] width 681 height 36
click at [119, 546] on input "Level 1, 90-92 Poath Rd" at bounding box center [397, 547] width 681 height 36
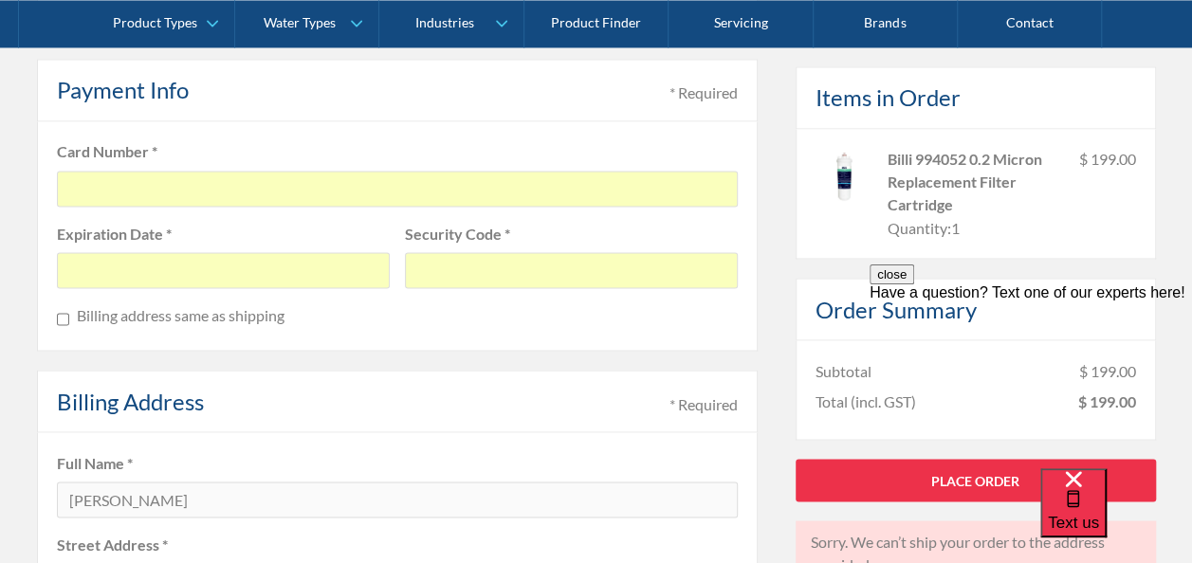
scroll to position [2067, 0]
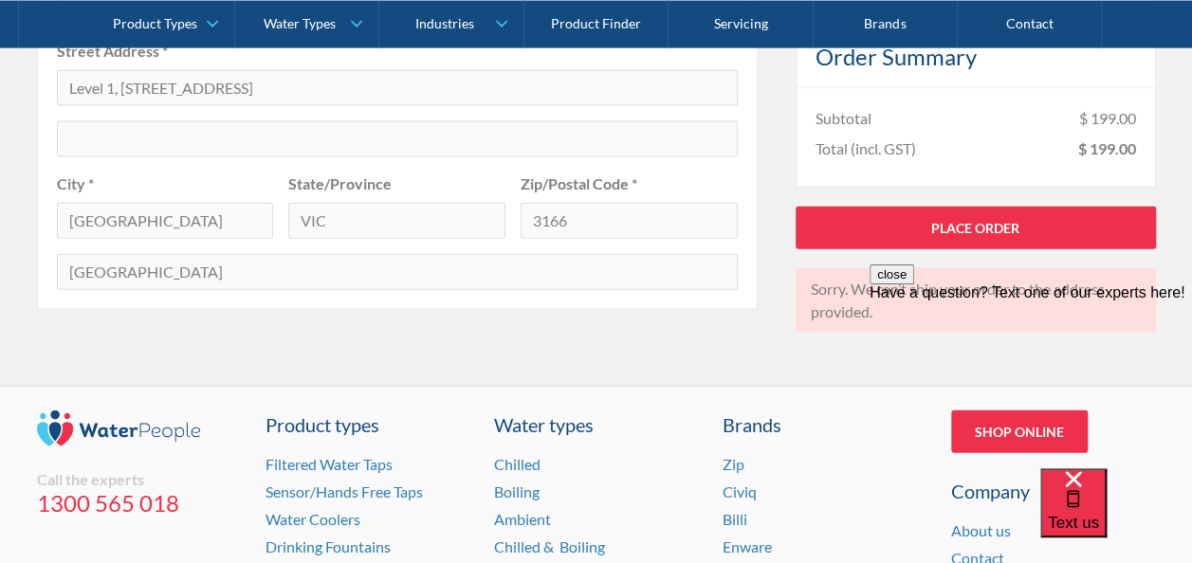
type input "90-92 Poath Rd"
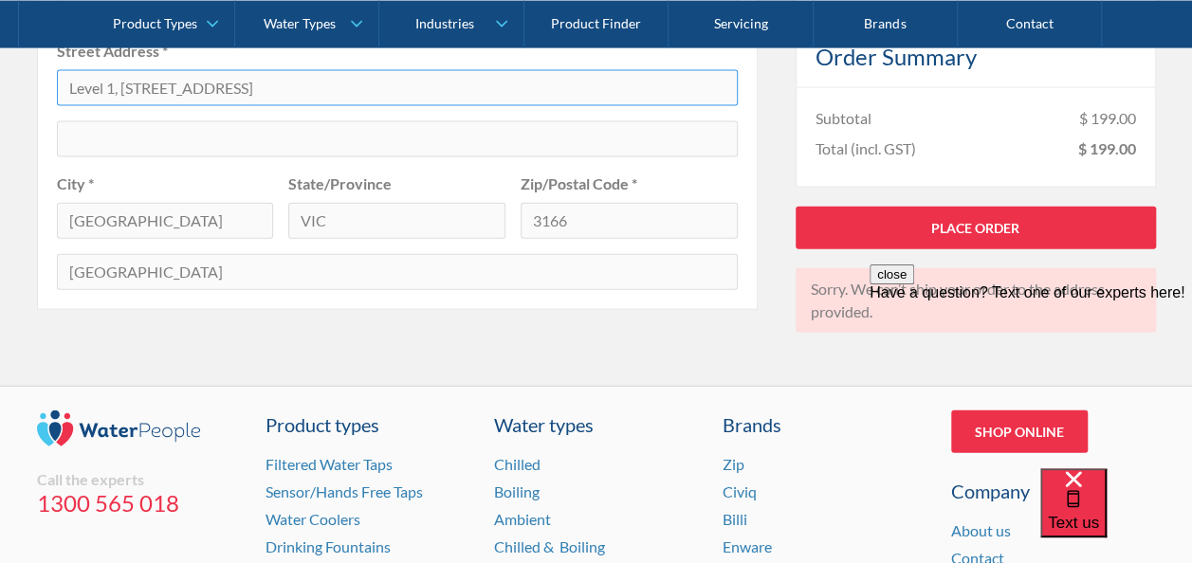
click at [119, 86] on input "Level 1, 90-92 Poath Rd" at bounding box center [397, 88] width 681 height 36
click at [209, 82] on input "90-92 Poath Rd" at bounding box center [397, 88] width 681 height 36
type input "90-92 Poath Rd"
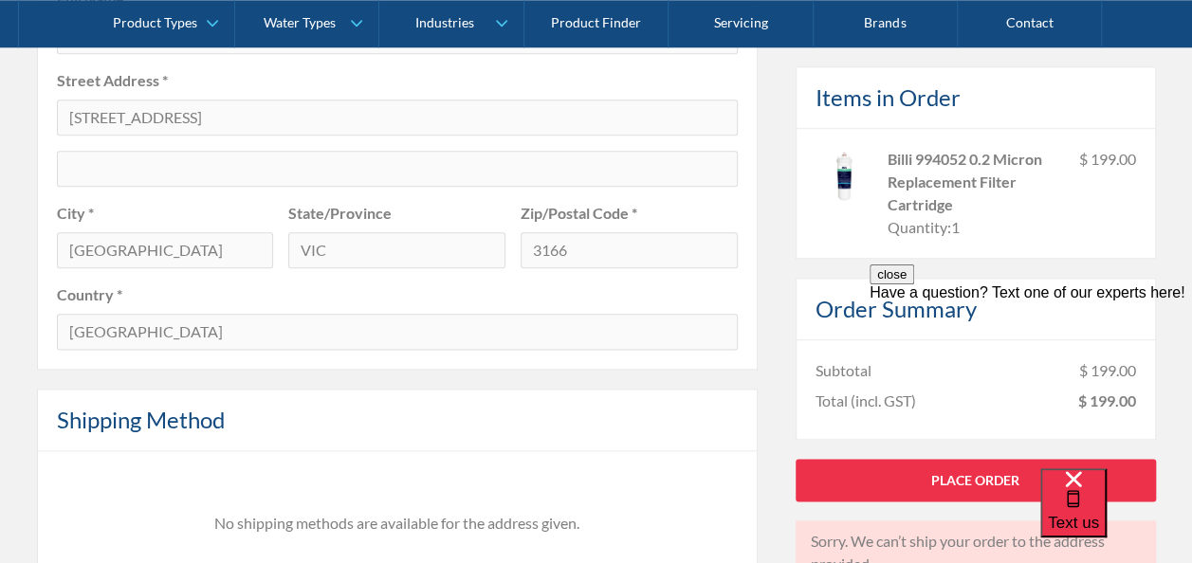
scroll to position [1014, 0]
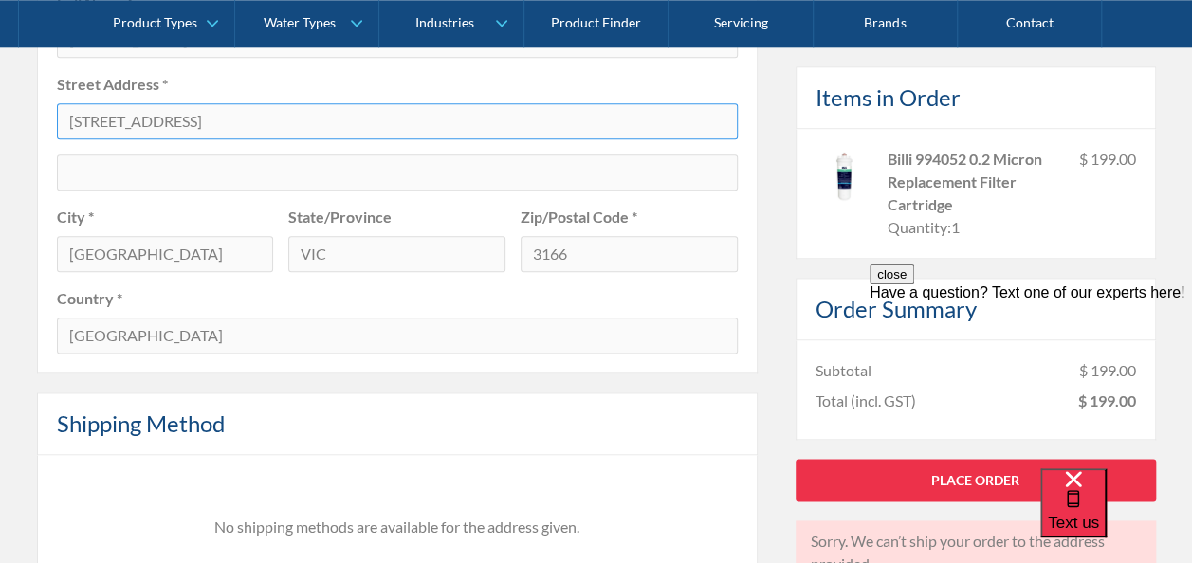
click at [181, 119] on input "90-92 Poath Rd" at bounding box center [397, 121] width 681 height 36
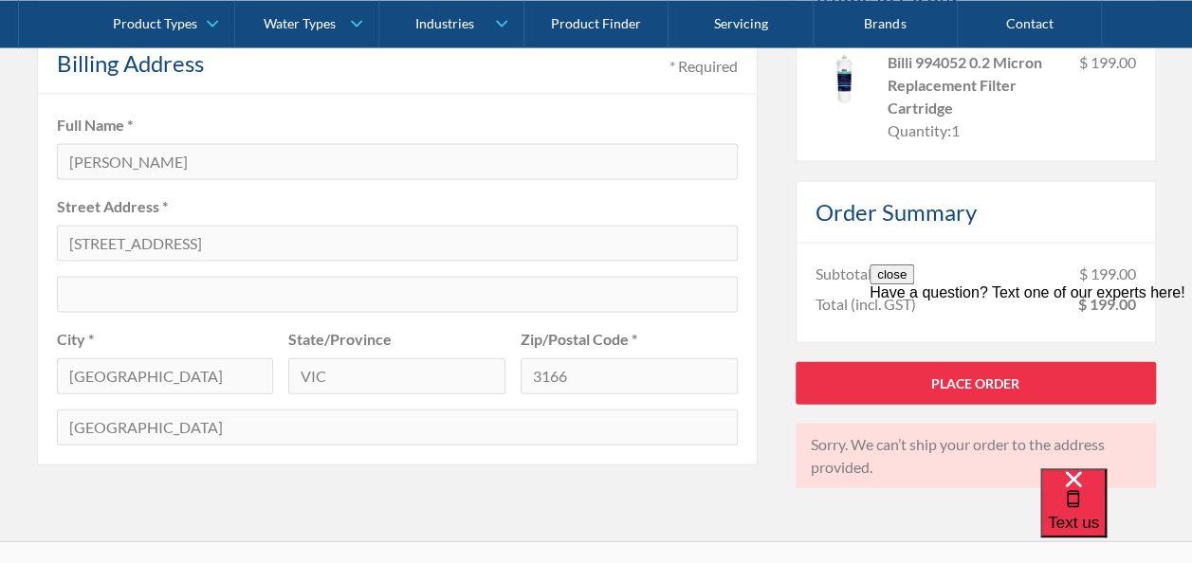
scroll to position [2404, 0]
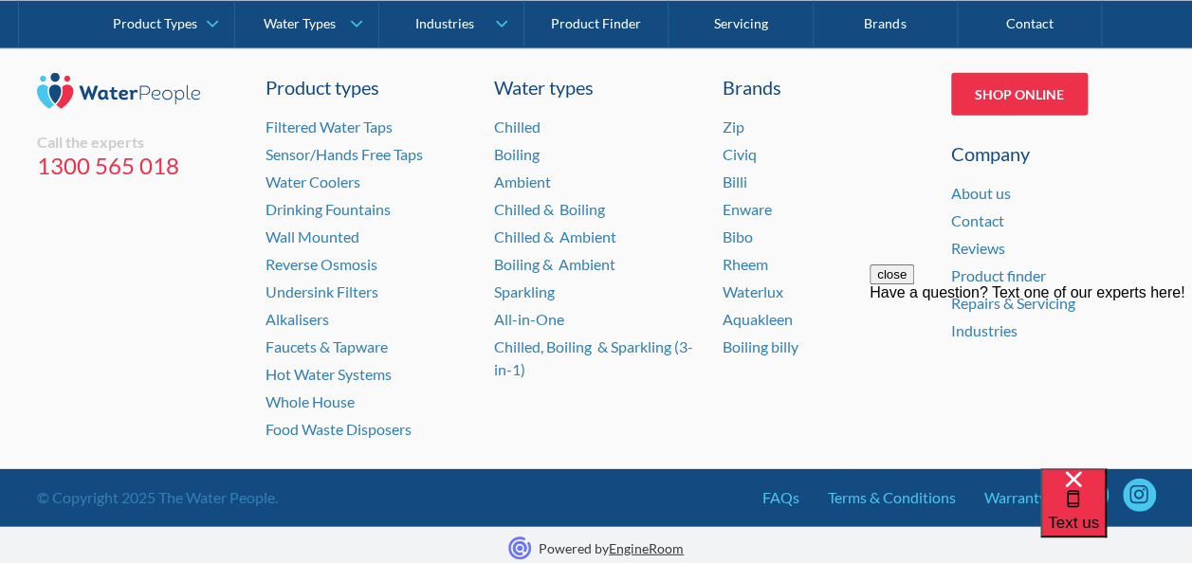
click at [1005, 302] on div "Have a question? Text one of our experts here!" at bounding box center [1030, 292] width 322 height 17
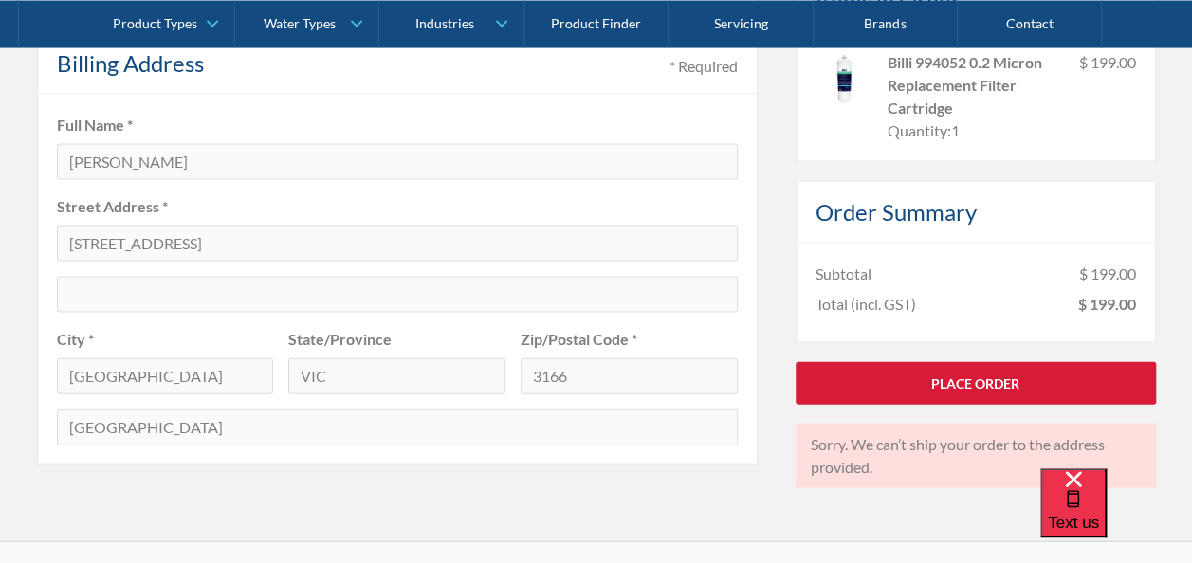
click at [960, 377] on link "Place Order" at bounding box center [975, 383] width 360 height 43
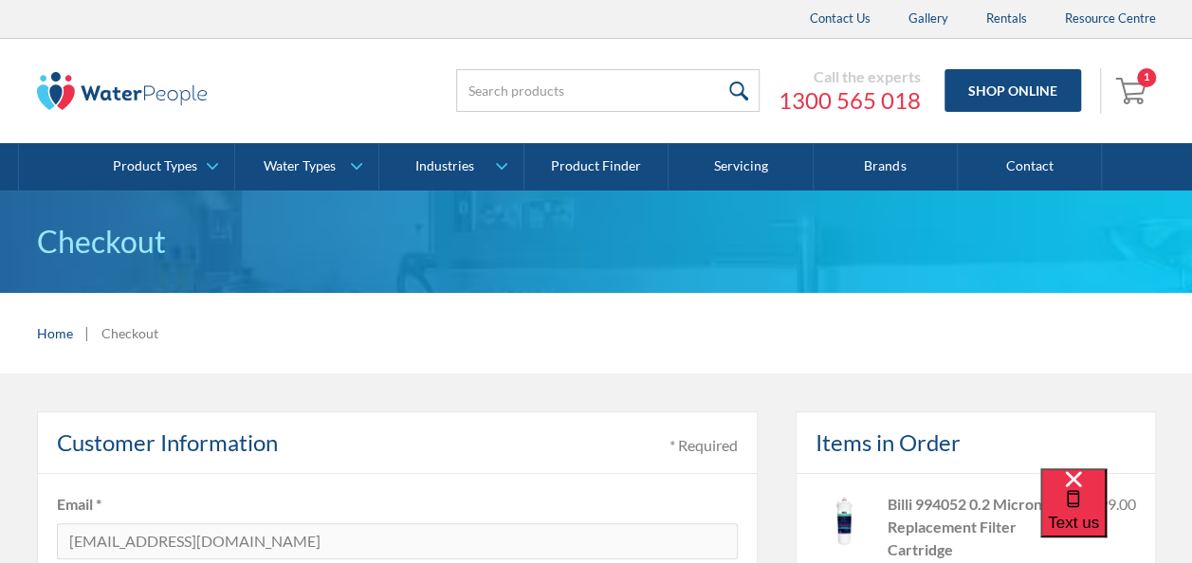
scroll to position [985, 0]
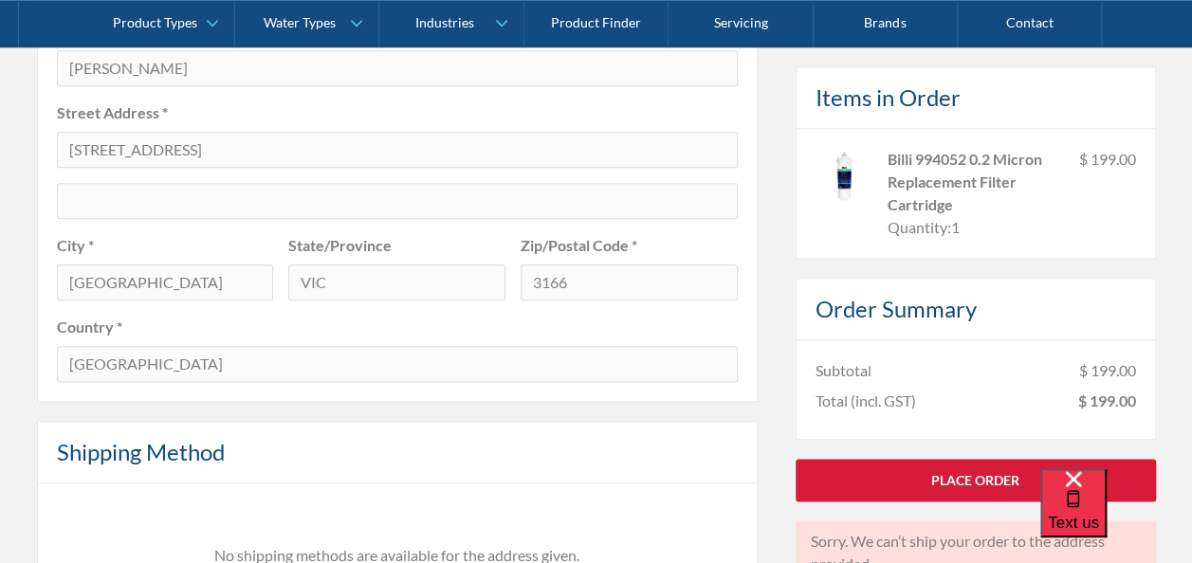
drag, startPoint x: 945, startPoint y: 465, endPoint x: 942, endPoint y: 474, distance: 9.9
click at [946, 466] on link "Place Order" at bounding box center [975, 480] width 360 height 43
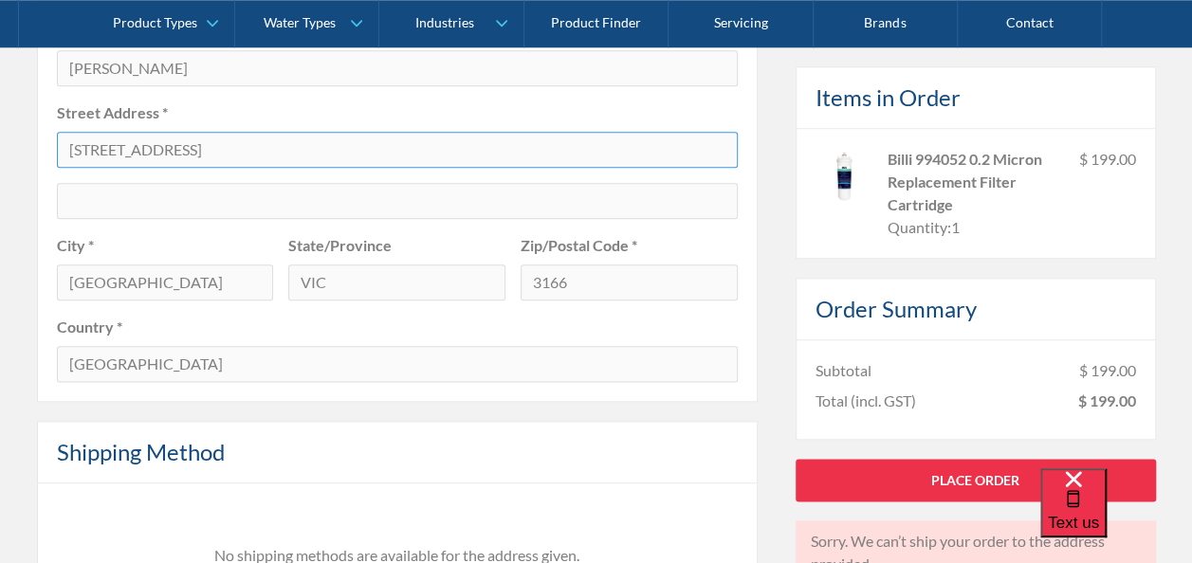
drag, startPoint x: 204, startPoint y: 157, endPoint x: 0, endPoint y: 208, distance: 210.0
type input "80 Alma Street"
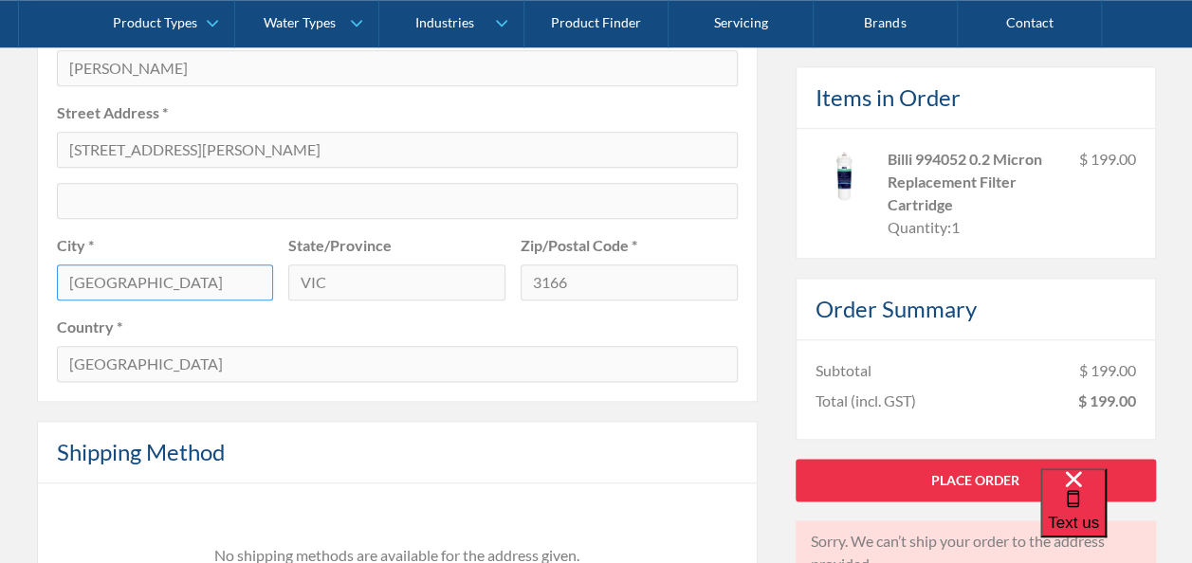
click at [173, 279] on input "HUGHESDALE" at bounding box center [165, 283] width 217 height 36
type input "H"
type input "MALVERN EAST (VIC)"
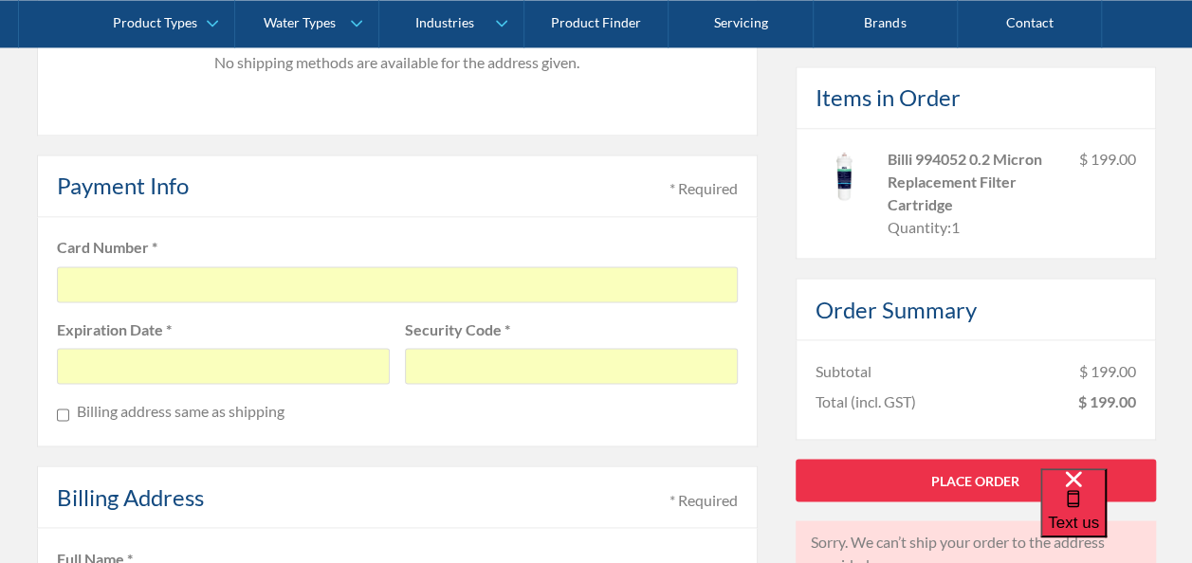
scroll to position [1971, 0]
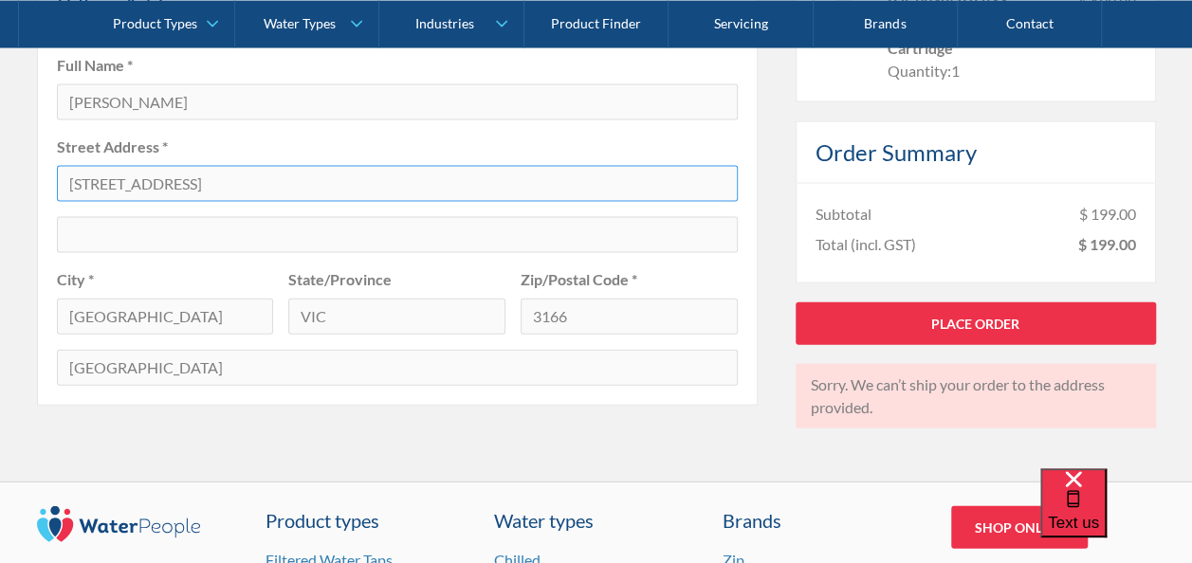
drag, startPoint x: 177, startPoint y: 195, endPoint x: 5, endPoint y: 250, distance: 181.1
type input "80 Alma Street"
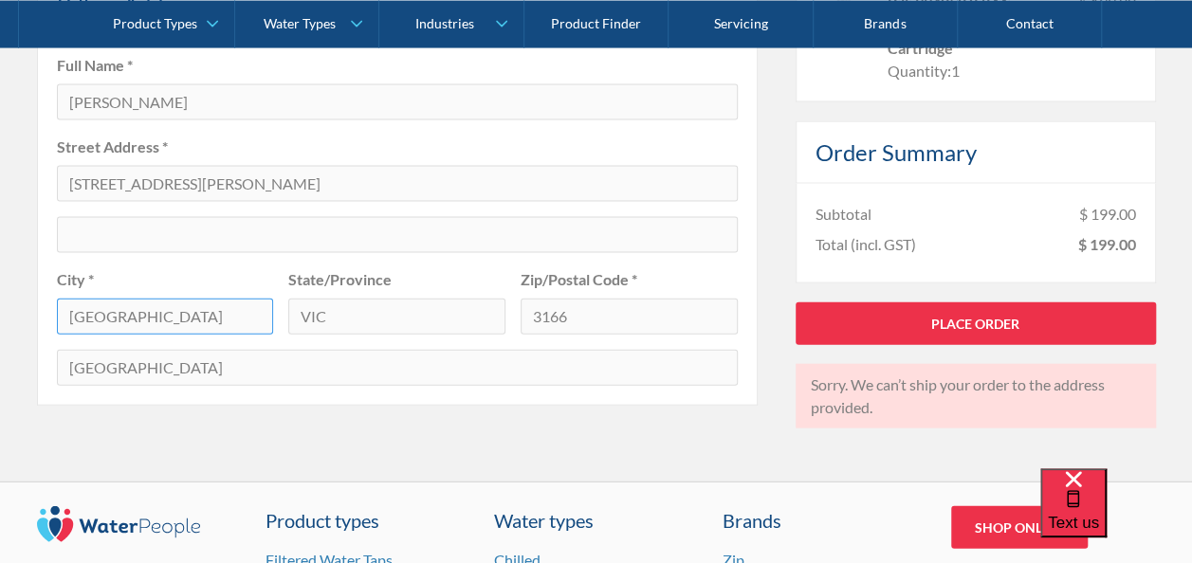
drag, startPoint x: 201, startPoint y: 317, endPoint x: 26, endPoint y: 356, distance: 179.7
type input "MALVERN EAST (VIC)"
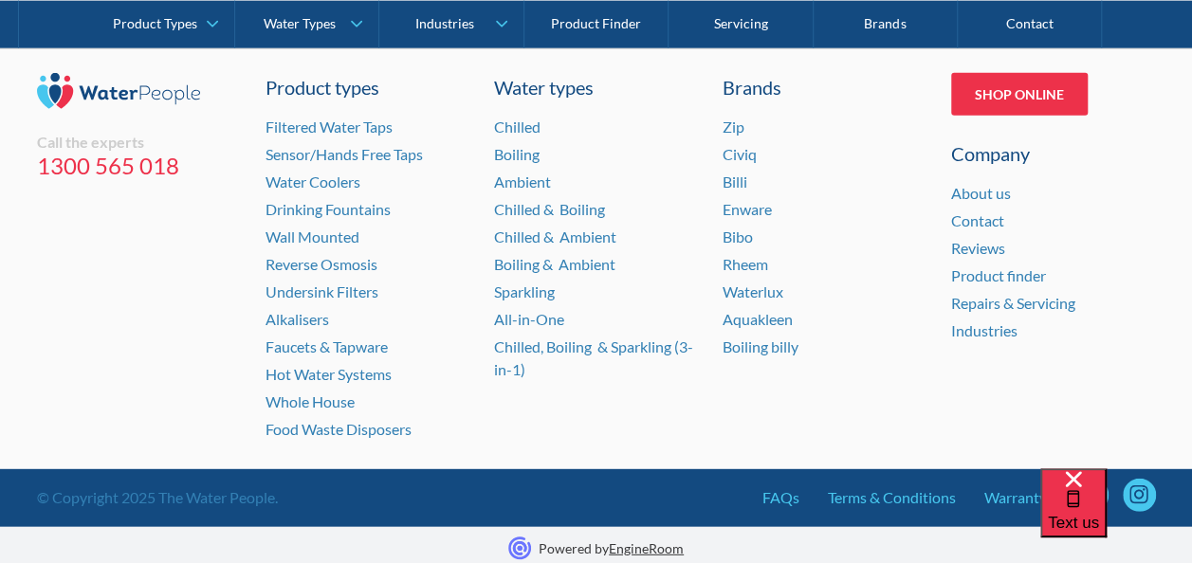
scroll to position [1911, 0]
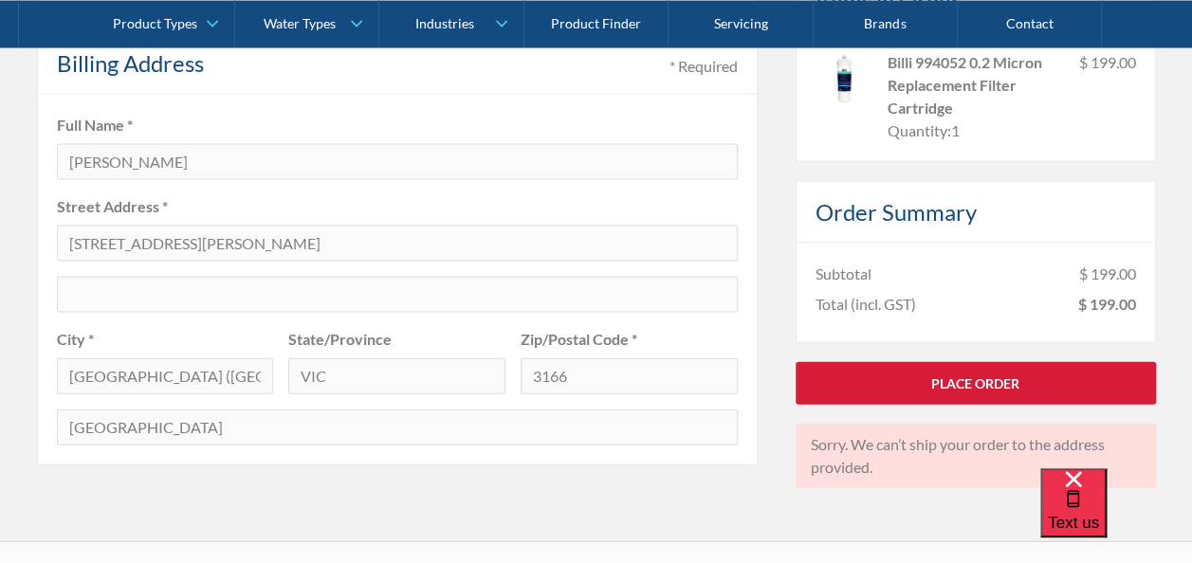
click at [942, 371] on link "Place Order" at bounding box center [975, 383] width 360 height 43
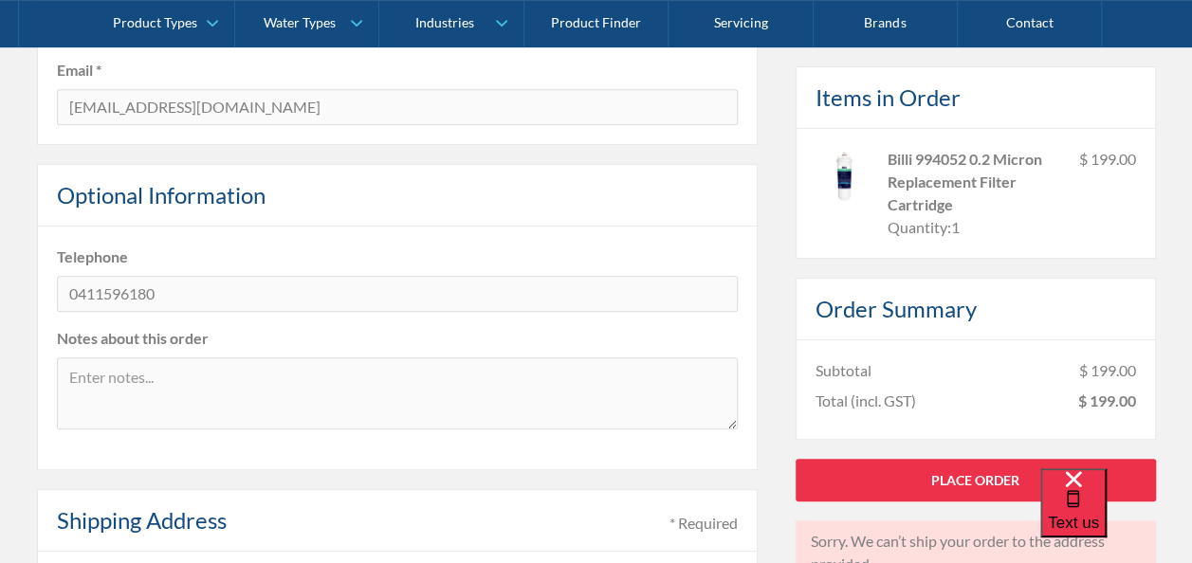
scroll to position [0, 0]
